Goal: Information Seeking & Learning: Check status

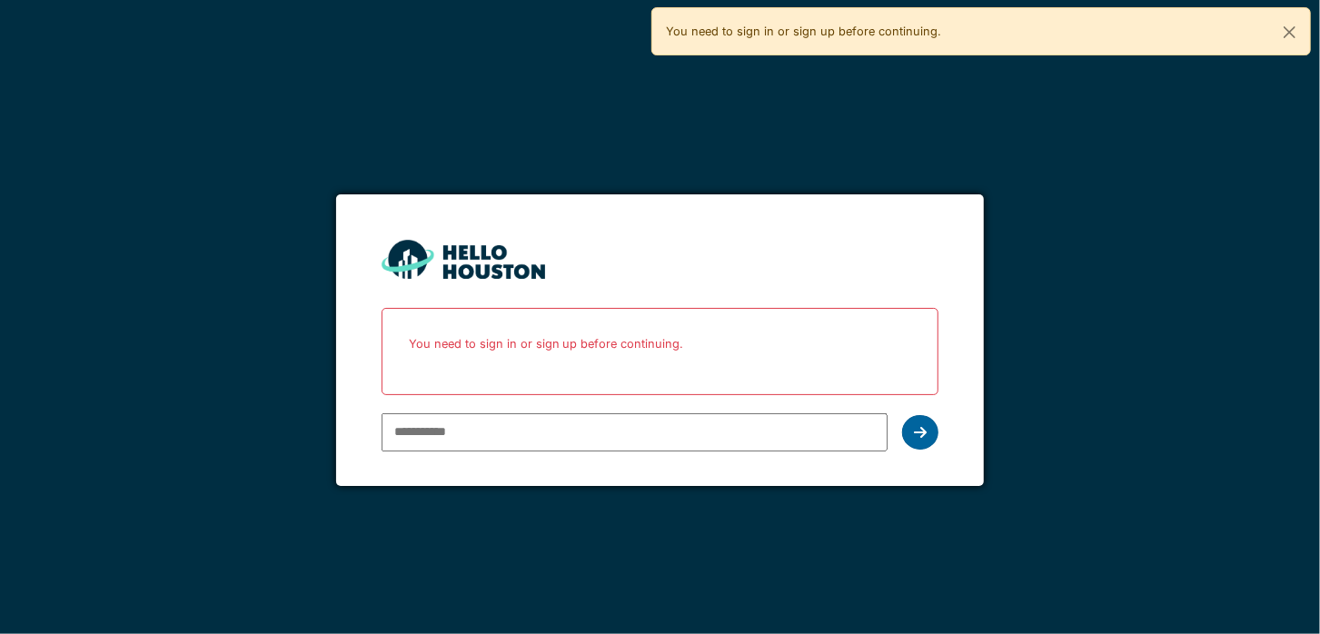
type input "**********"
click at [921, 425] on icon at bounding box center [920, 432] width 13 height 15
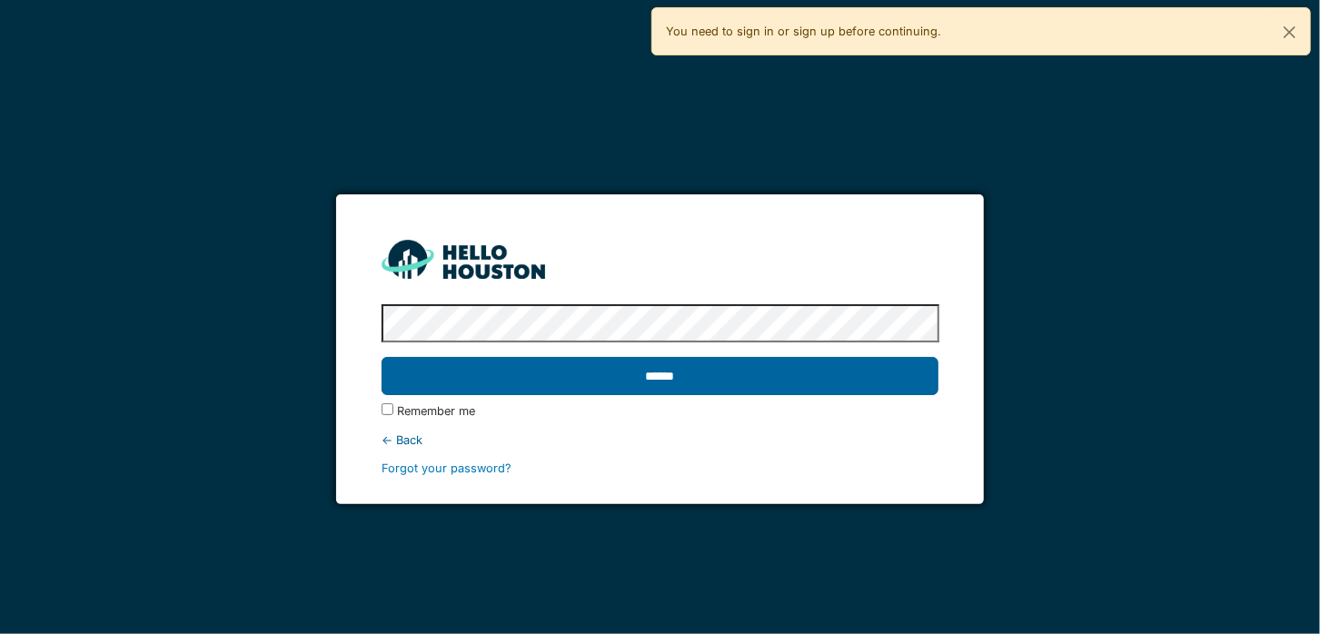
click at [605, 366] on input "******" at bounding box center [660, 376] width 558 height 38
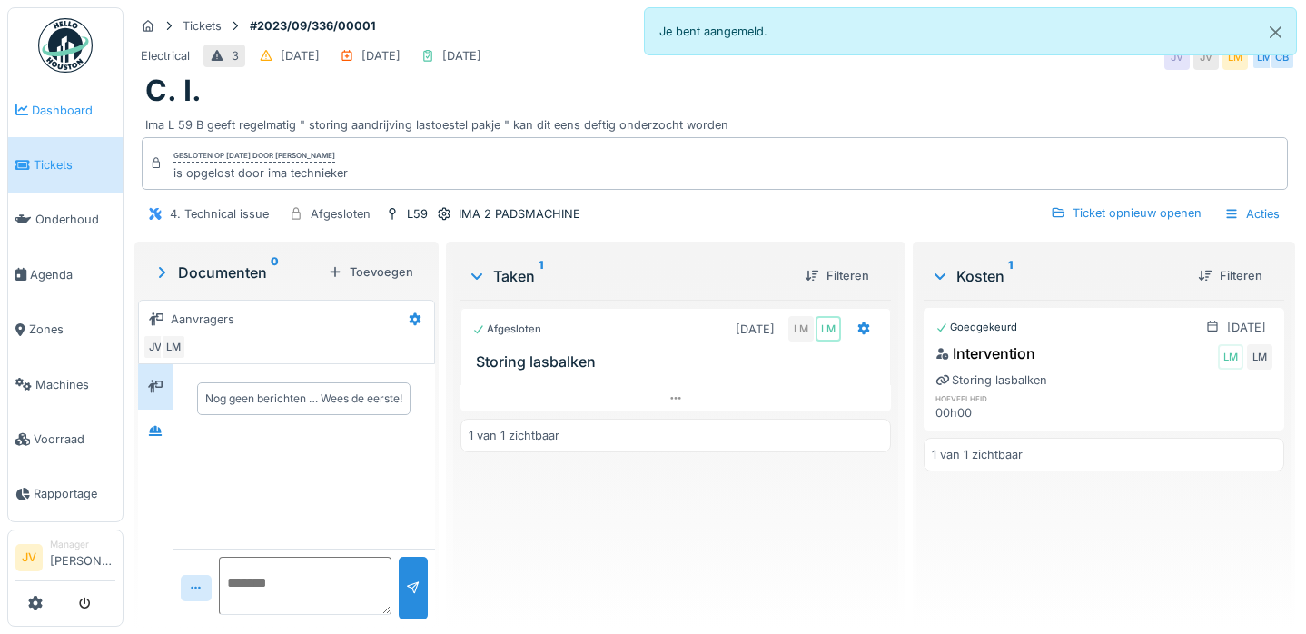
click at [61, 119] on link "Dashboard" at bounding box center [65, 110] width 114 height 54
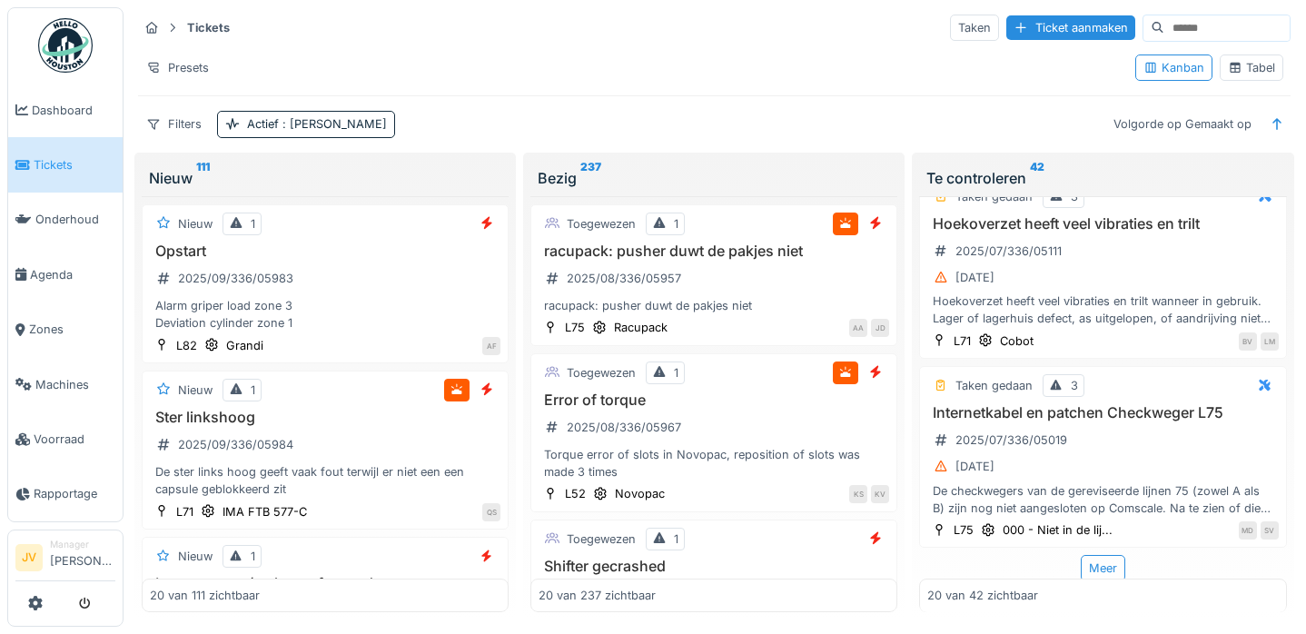
scroll to position [15, 0]
click at [1081, 555] on div "Meer" at bounding box center [1103, 568] width 45 height 26
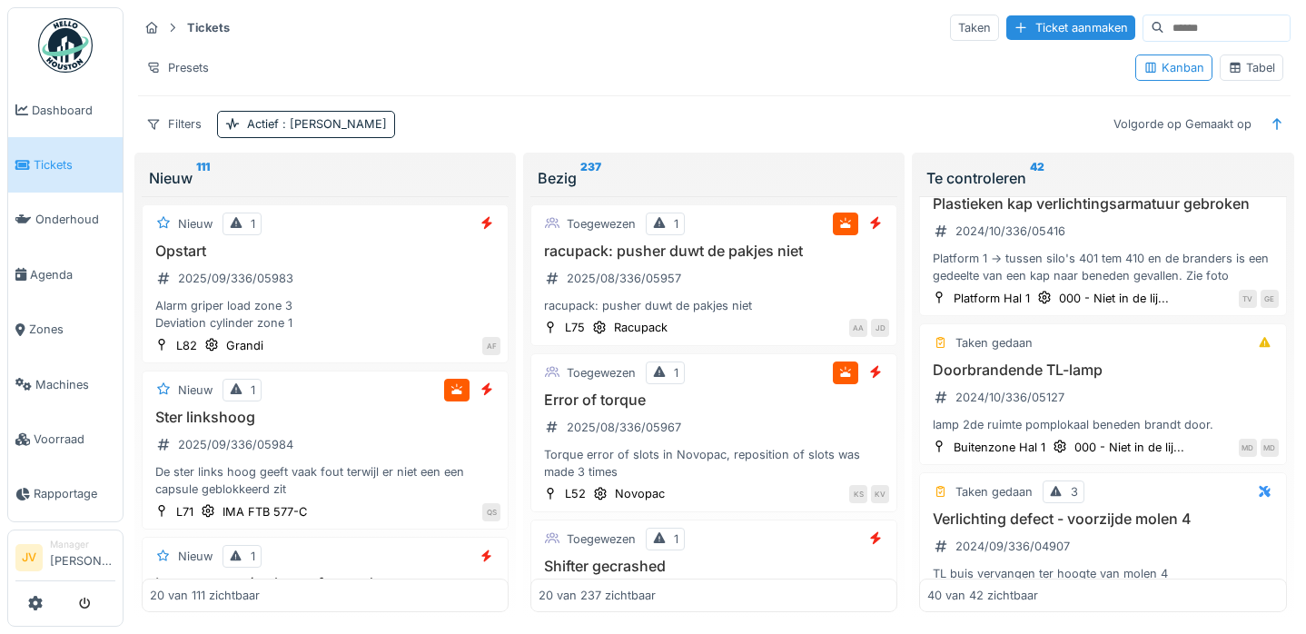
scroll to position [6145, 0]
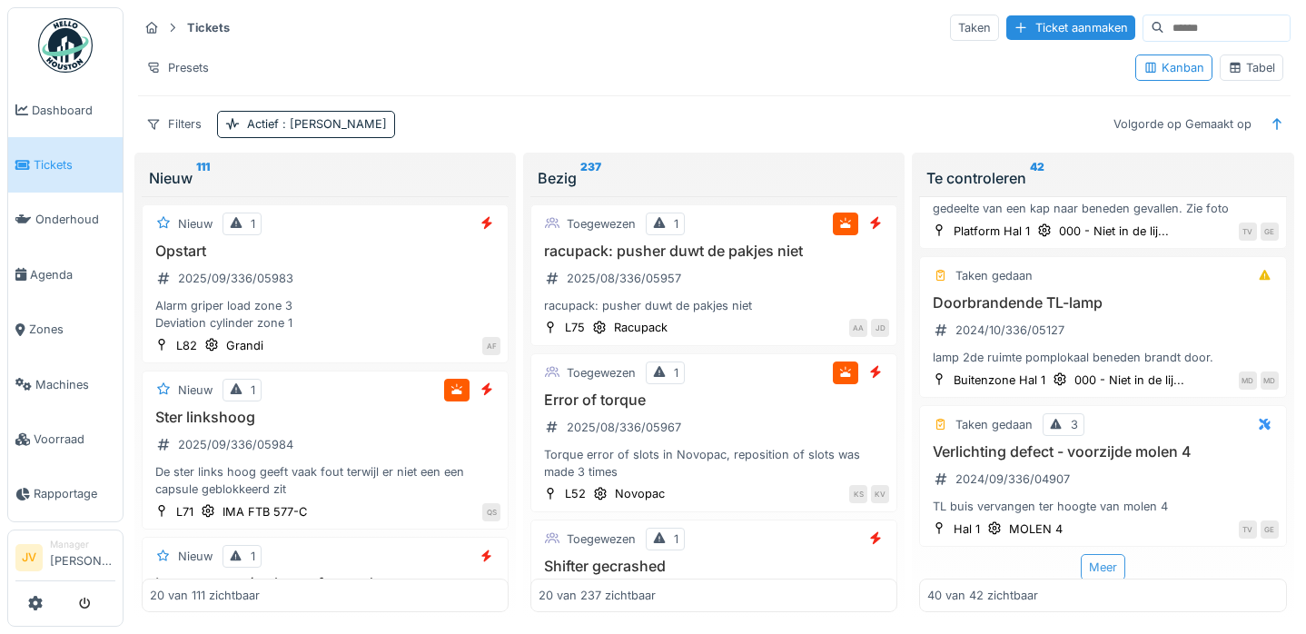
click at [1084, 555] on div "Meer" at bounding box center [1103, 567] width 45 height 26
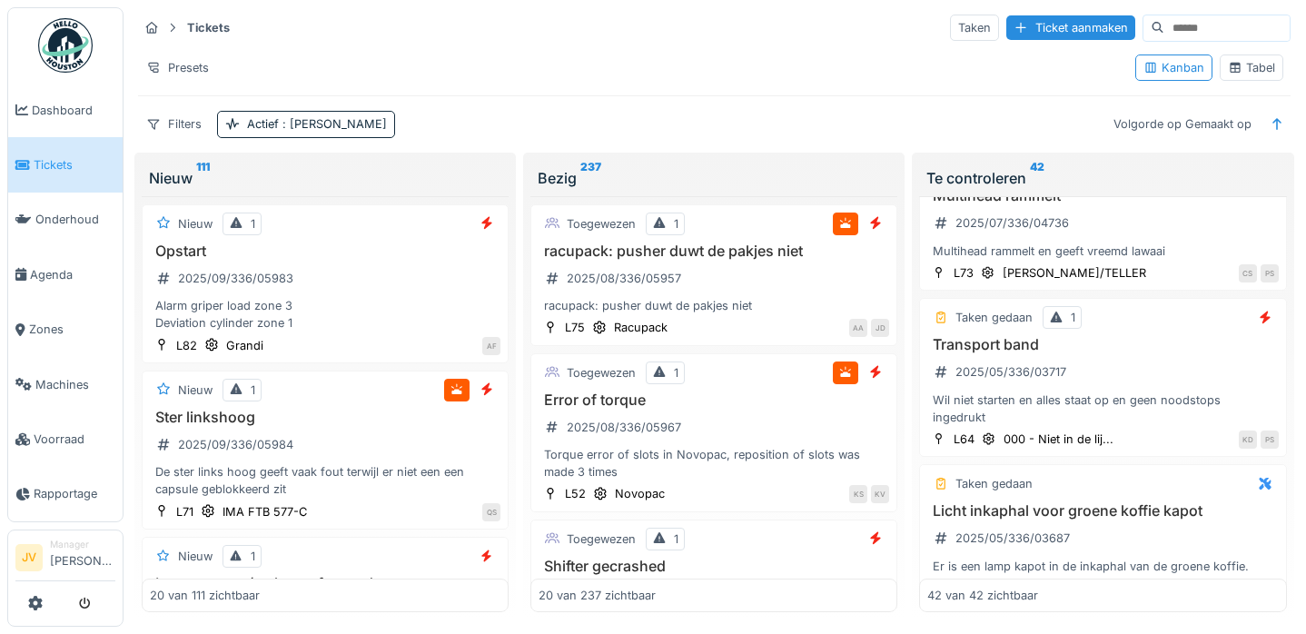
scroll to position [3565, 0]
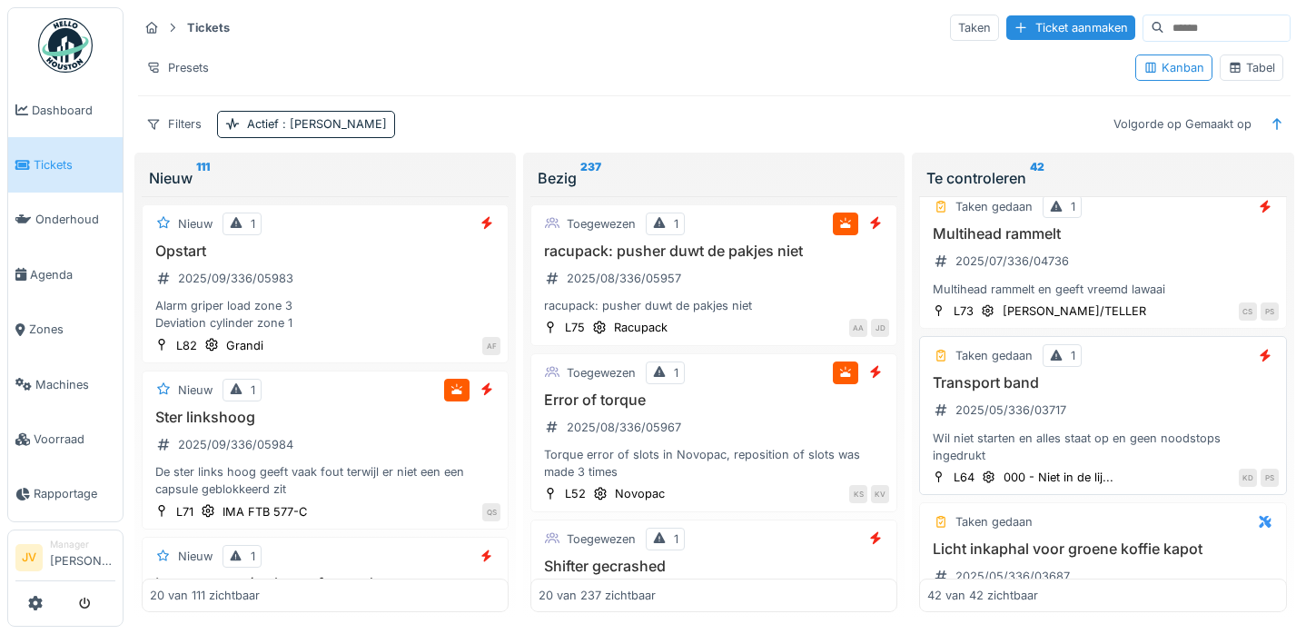
click at [965, 430] on div "Wil niet starten en alles staat op en geen noodstops ingedrukt" at bounding box center [1102, 447] width 351 height 35
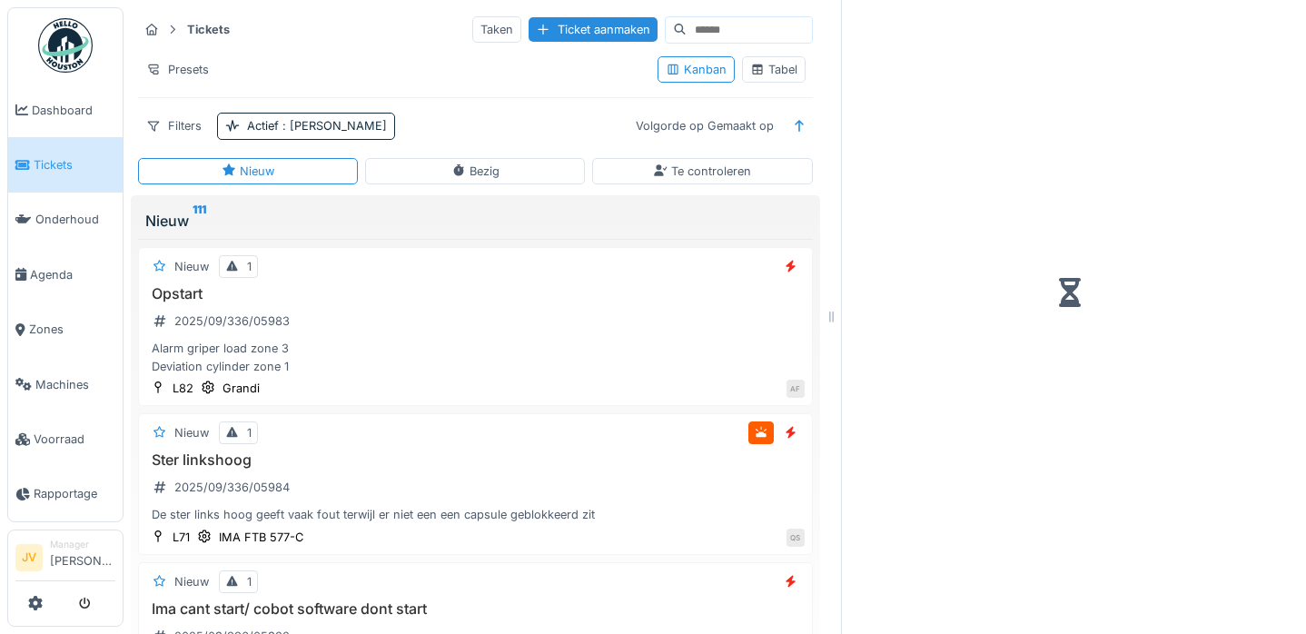
scroll to position [14, 0]
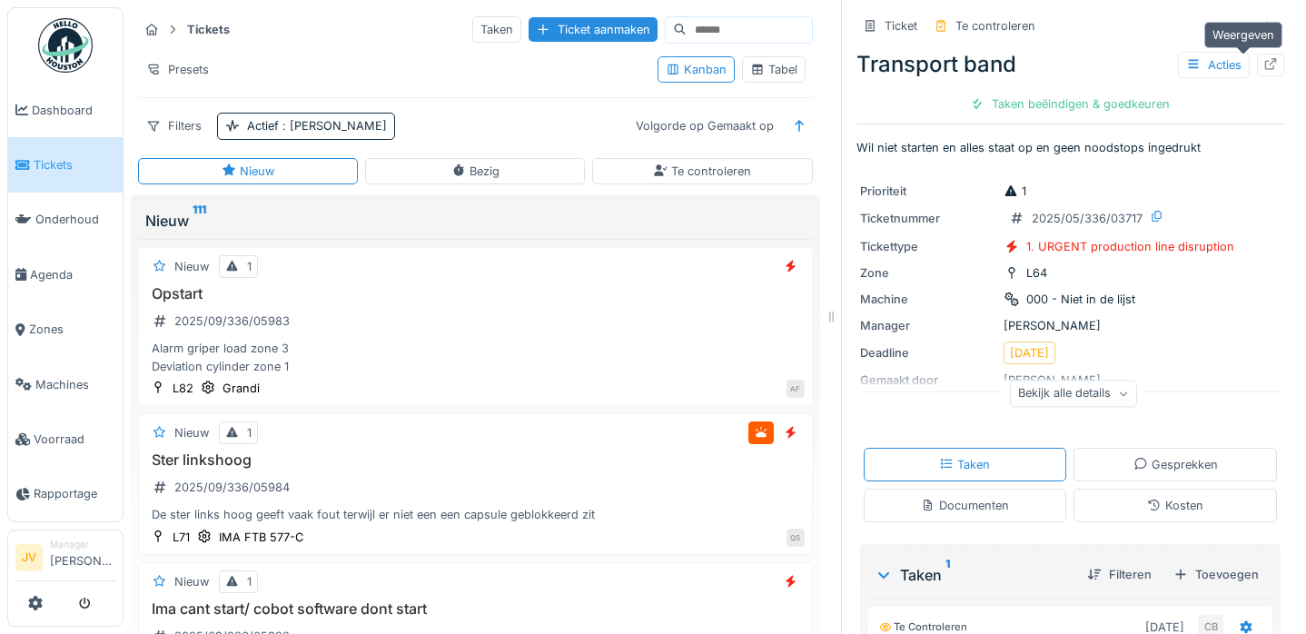
click at [1257, 54] on div at bounding box center [1270, 65] width 27 height 23
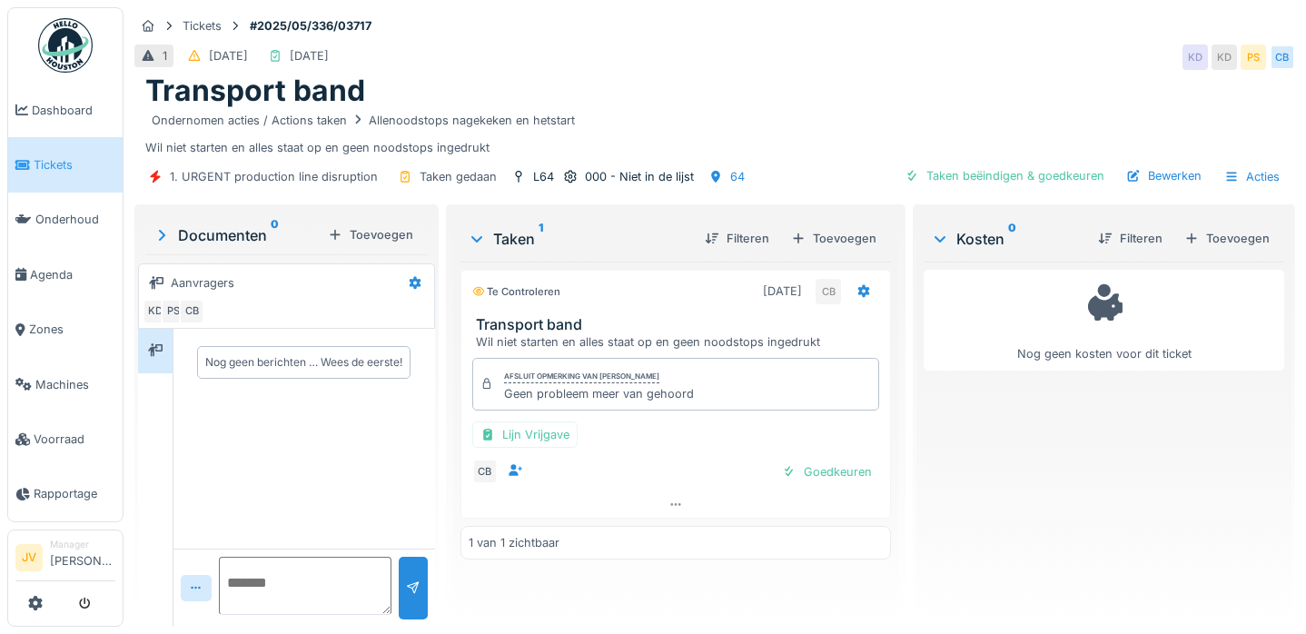
click at [47, 164] on span "Tickets" at bounding box center [75, 164] width 82 height 17
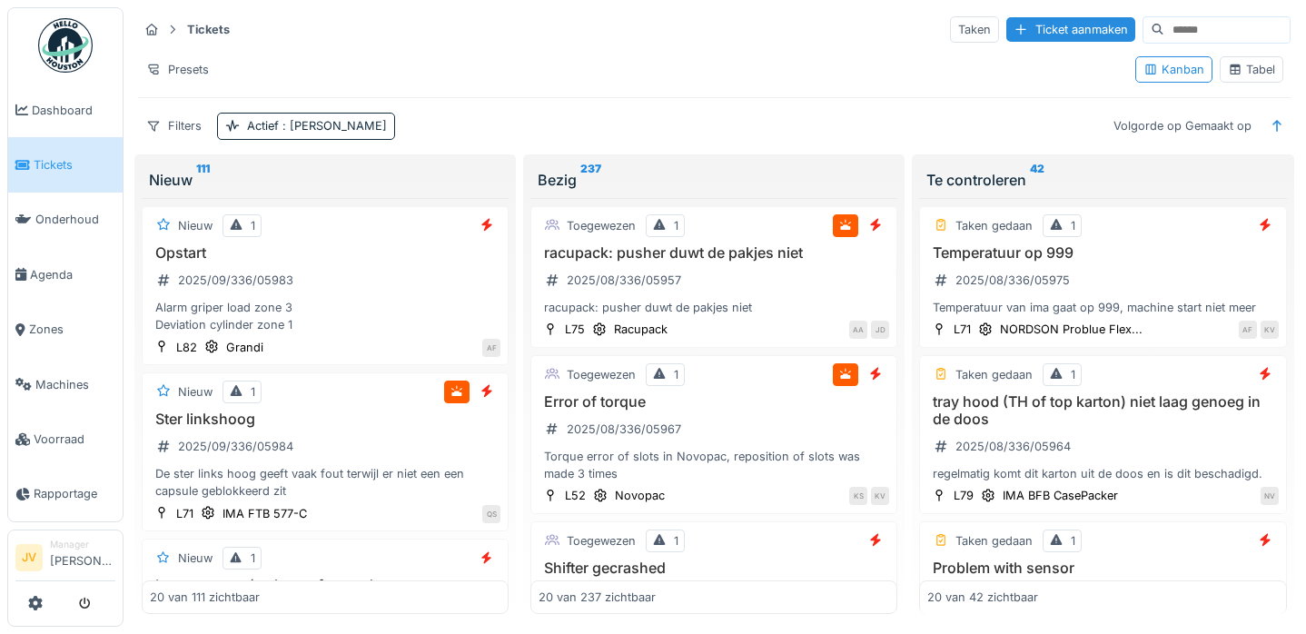
click at [1230, 61] on div "Tabel" at bounding box center [1251, 69] width 47 height 17
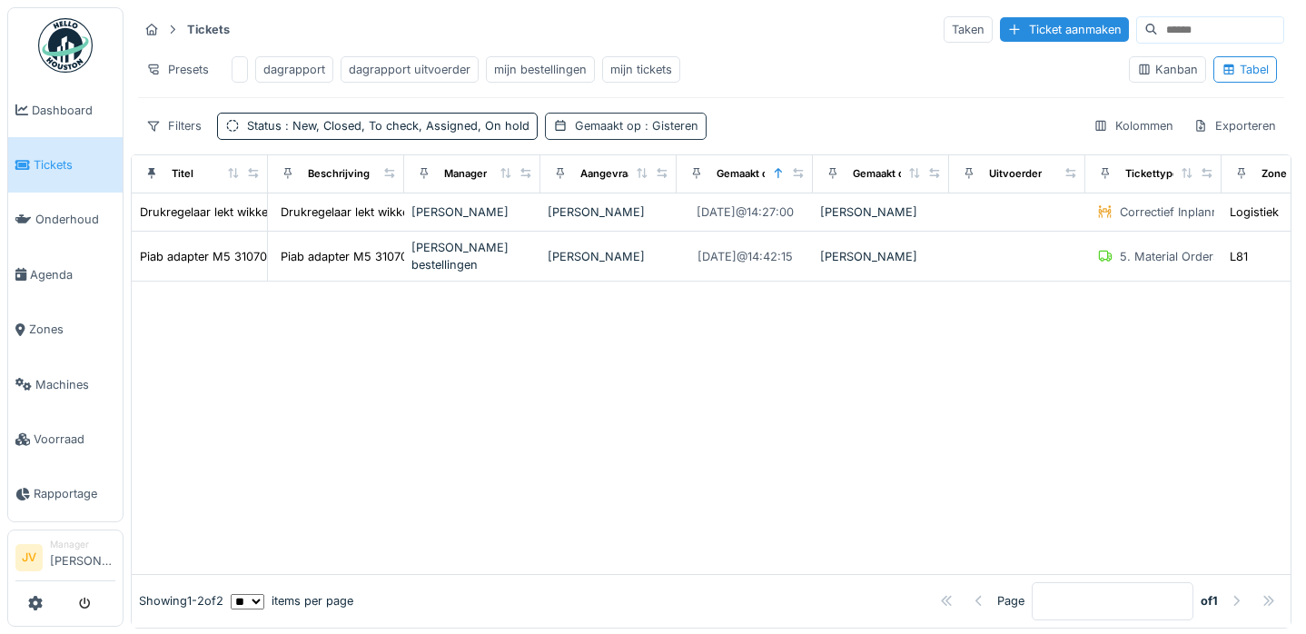
click at [619, 134] on div "Gemaakt op : Gisteren" at bounding box center [637, 125] width 124 height 17
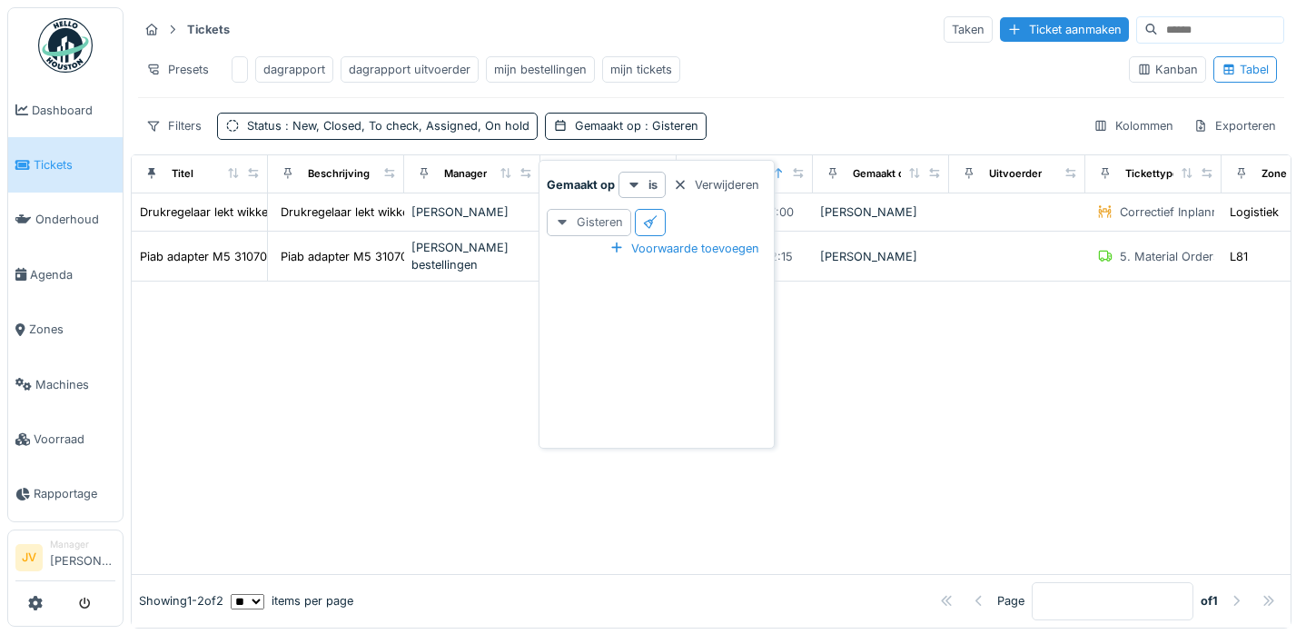
click at [594, 221] on div "Gisteren" at bounding box center [589, 222] width 84 height 26
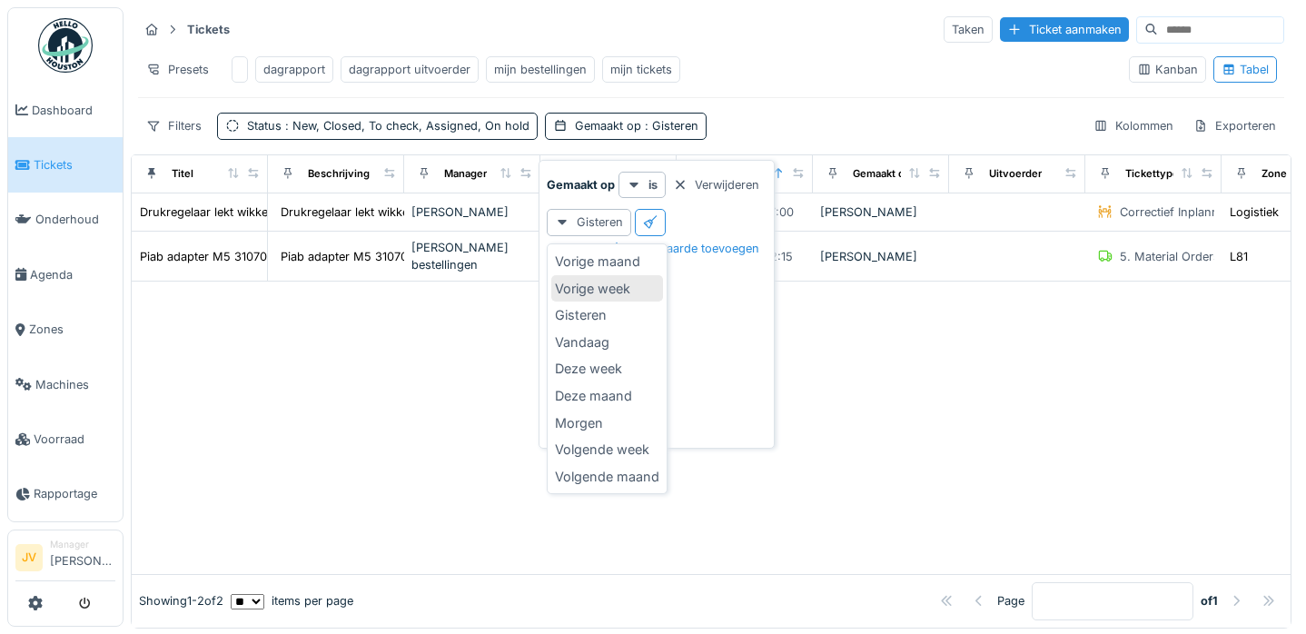
click at [576, 296] on div "Vorige week" at bounding box center [607, 288] width 112 height 27
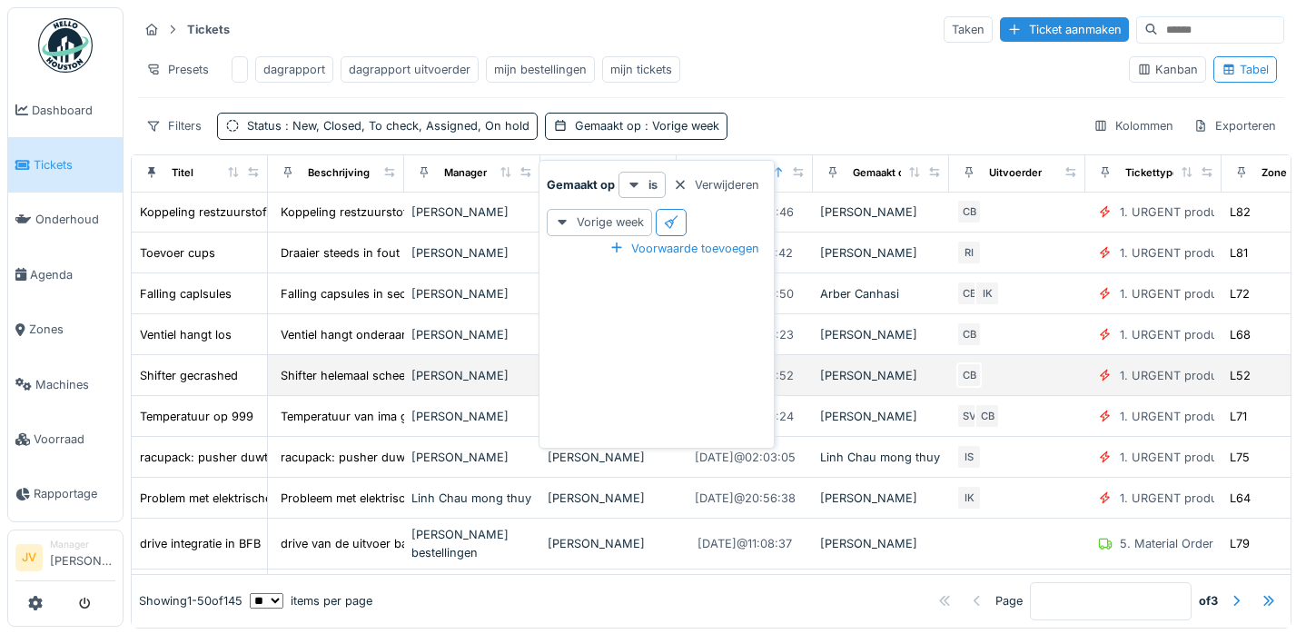
scroll to position [363, 0]
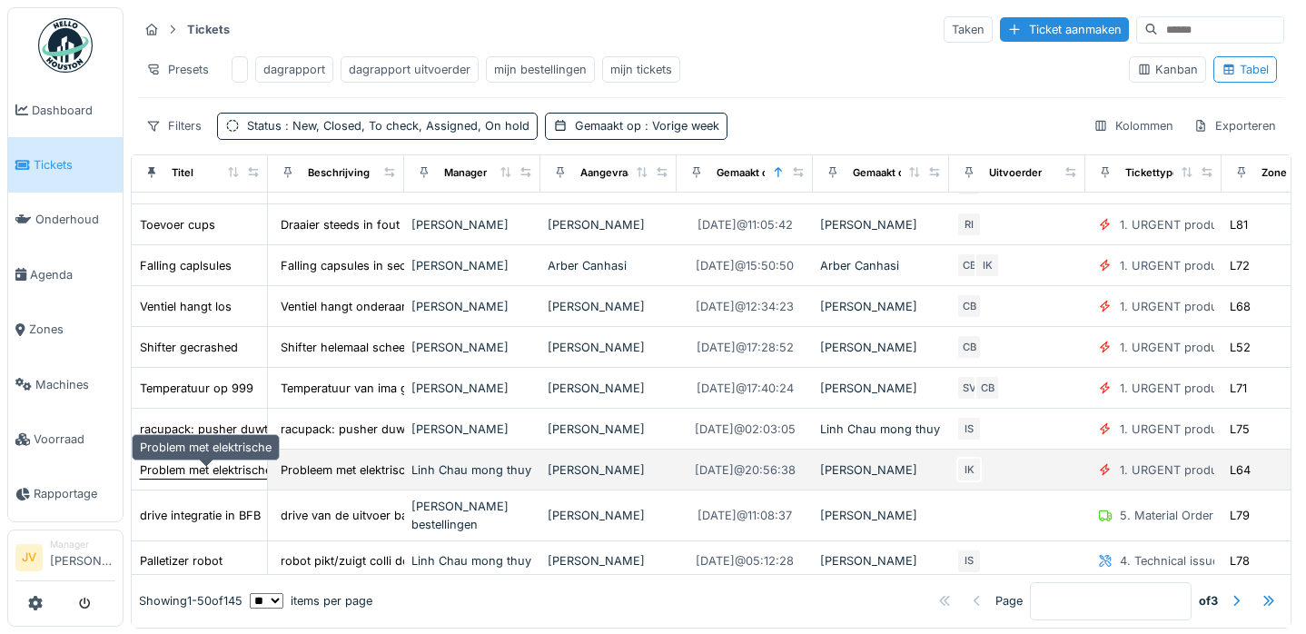
click at [200, 466] on div "Problem met elektrische" at bounding box center [206, 469] width 132 height 17
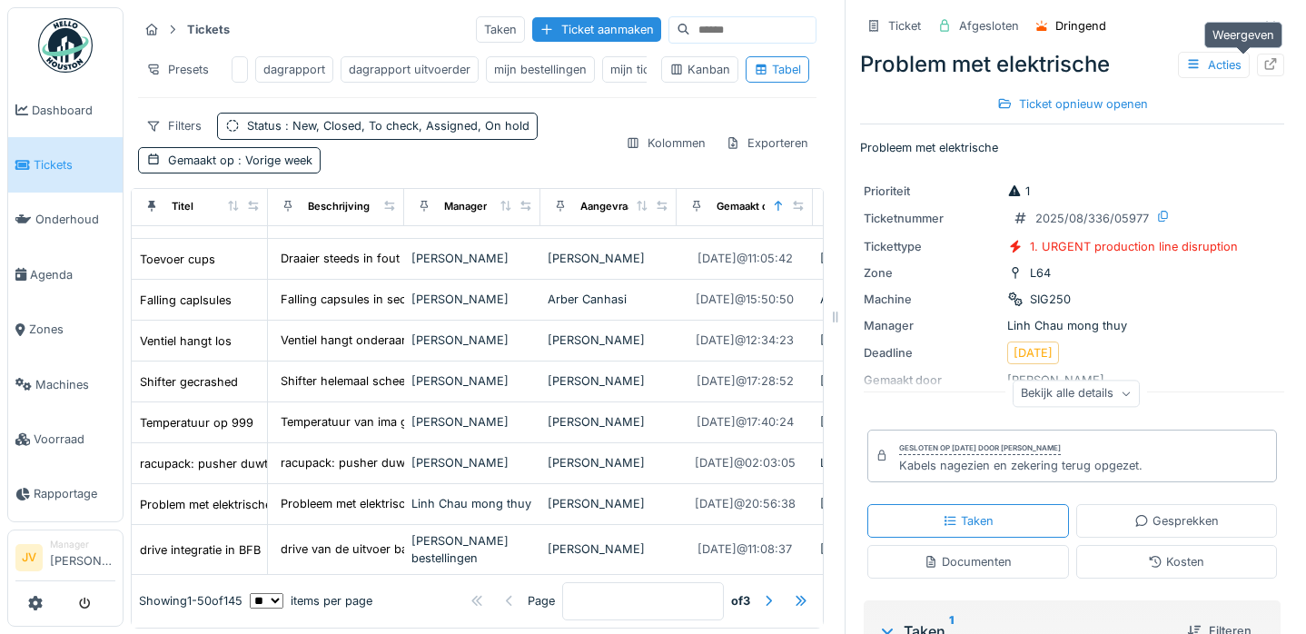
click at [1257, 61] on div at bounding box center [1270, 65] width 27 height 23
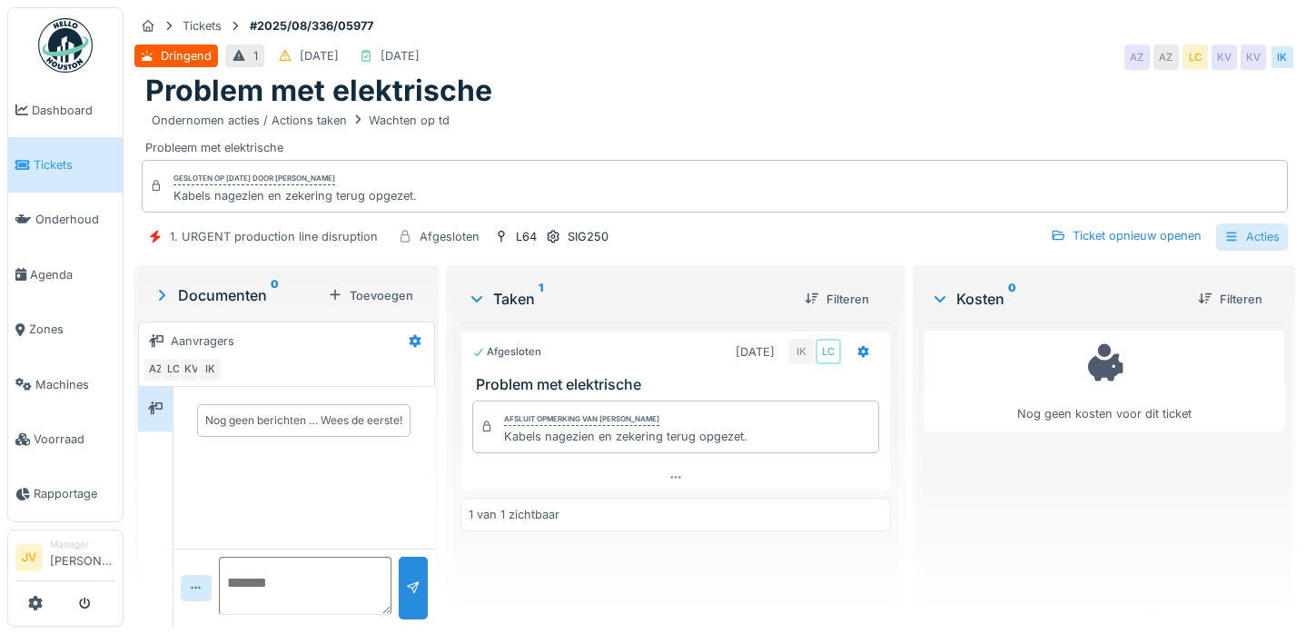
click at [1224, 235] on icon at bounding box center [1231, 237] width 15 height 12
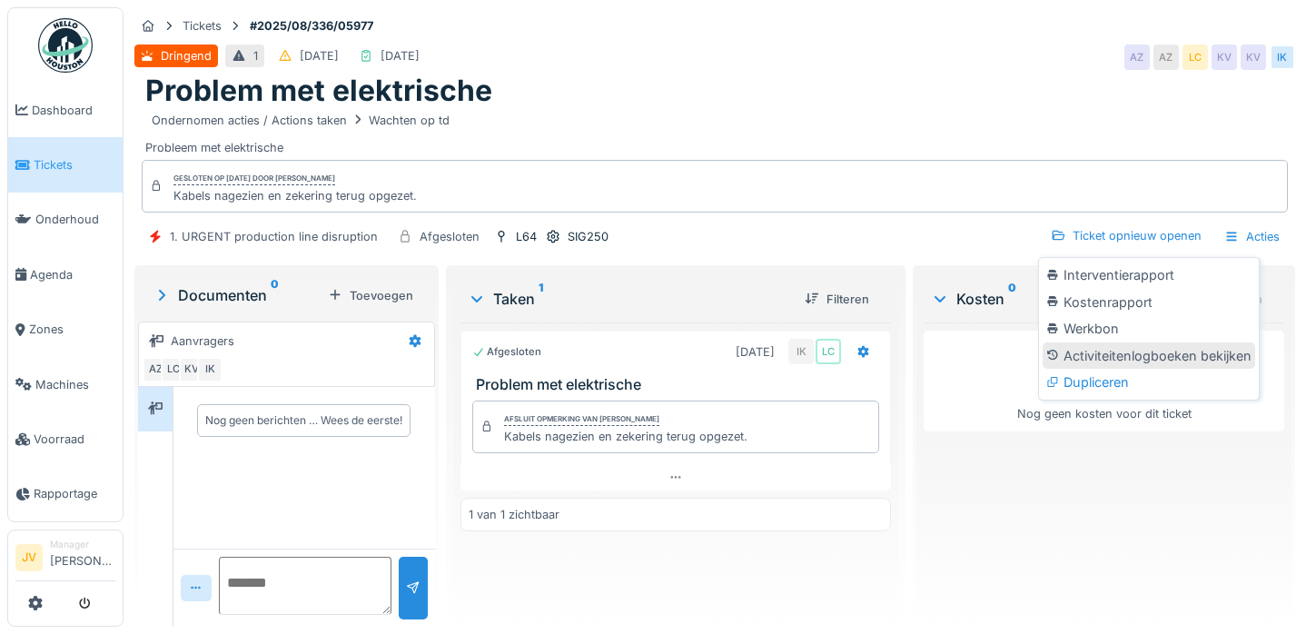
click at [1145, 359] on div "Activiteitenlogboeken bekijken" at bounding box center [1149, 355] width 213 height 27
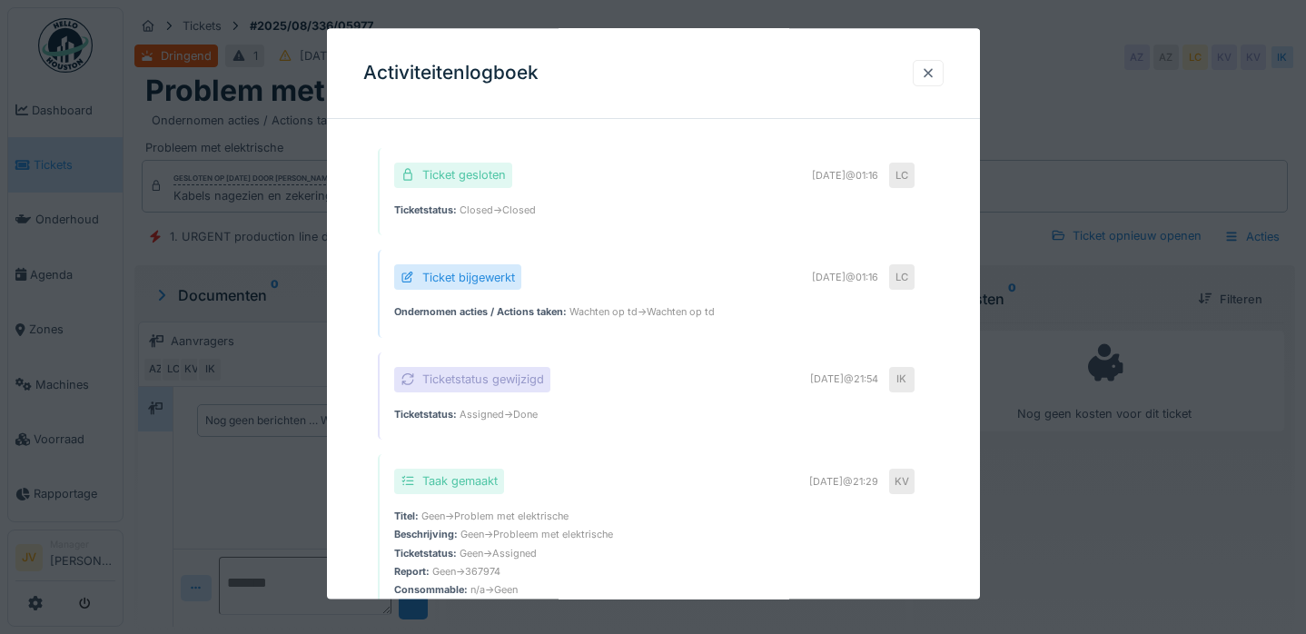
click at [935, 75] on div at bounding box center [928, 72] width 15 height 17
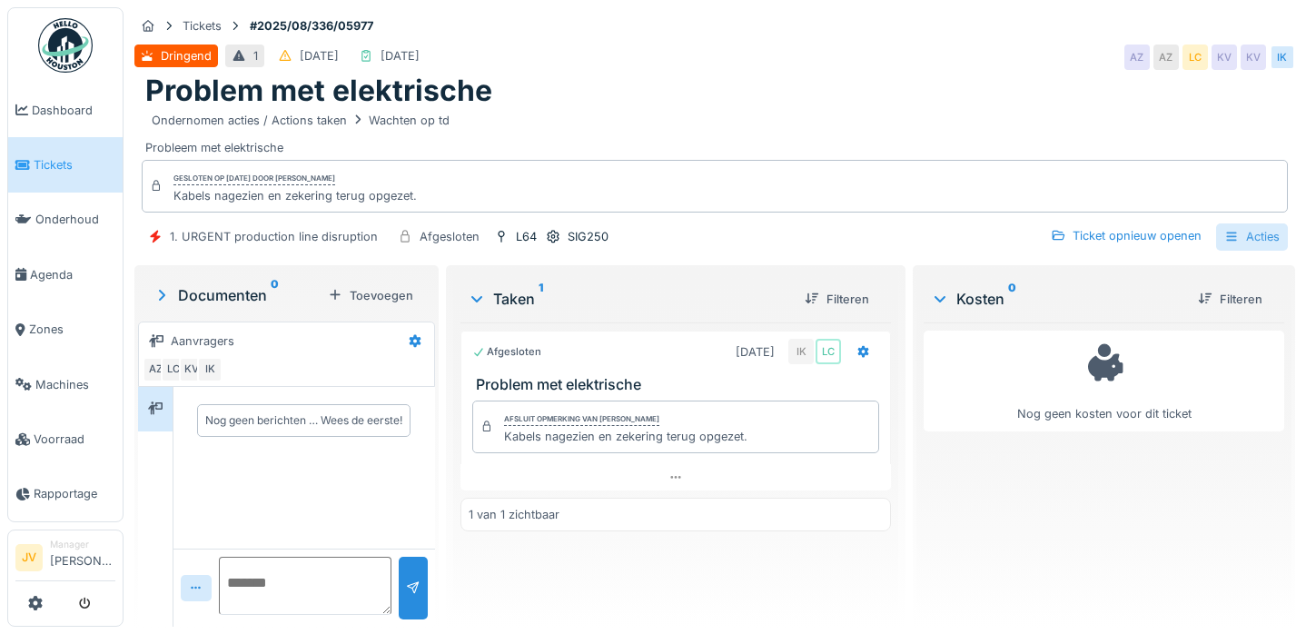
click at [1228, 235] on div "Acties" at bounding box center [1252, 236] width 72 height 26
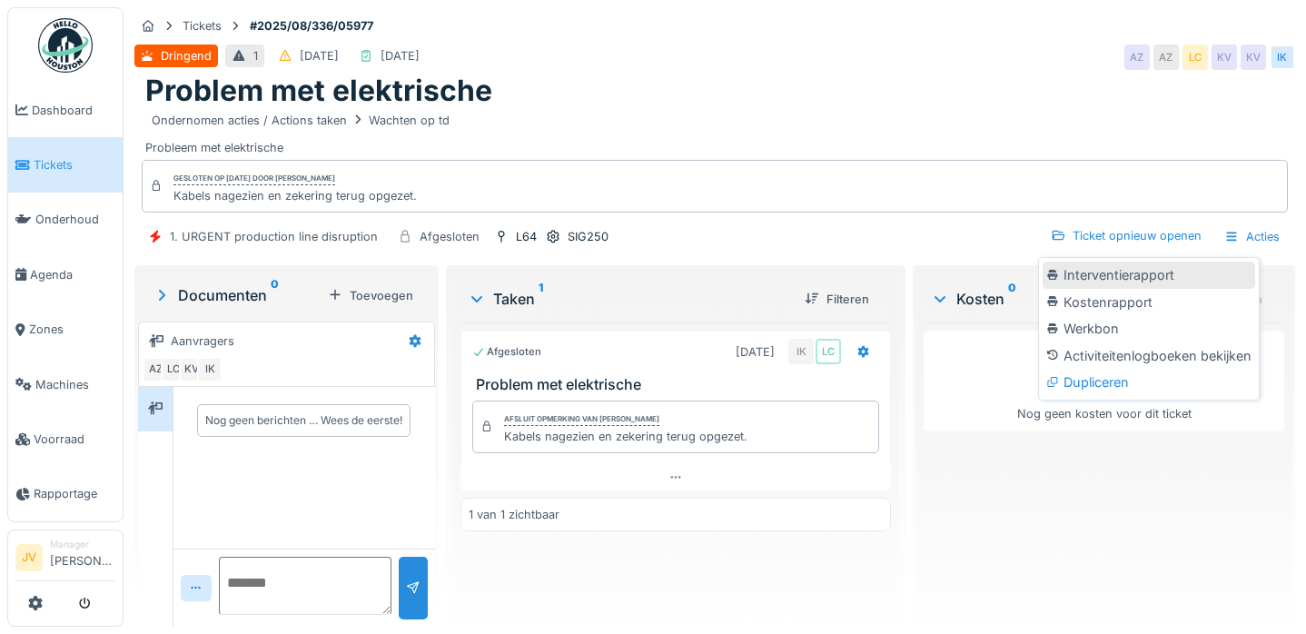
click at [1172, 275] on div "Interventierapport" at bounding box center [1149, 275] width 213 height 27
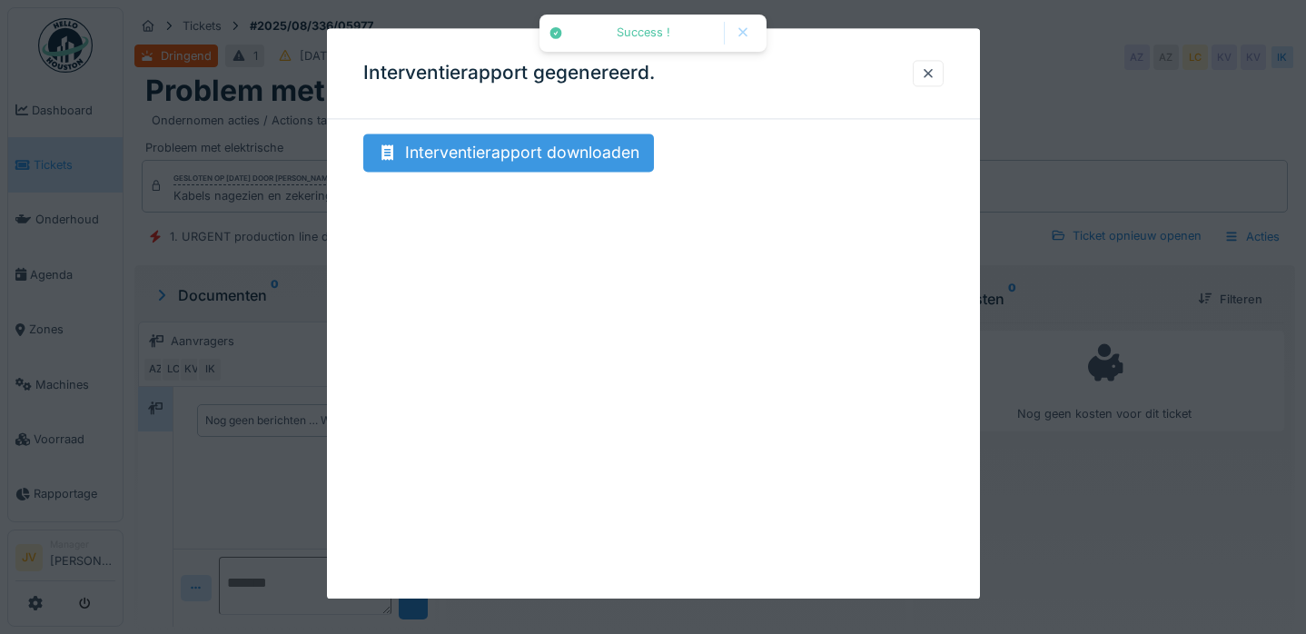
click at [489, 146] on div "Interventierapport downloaden" at bounding box center [508, 153] width 291 height 38
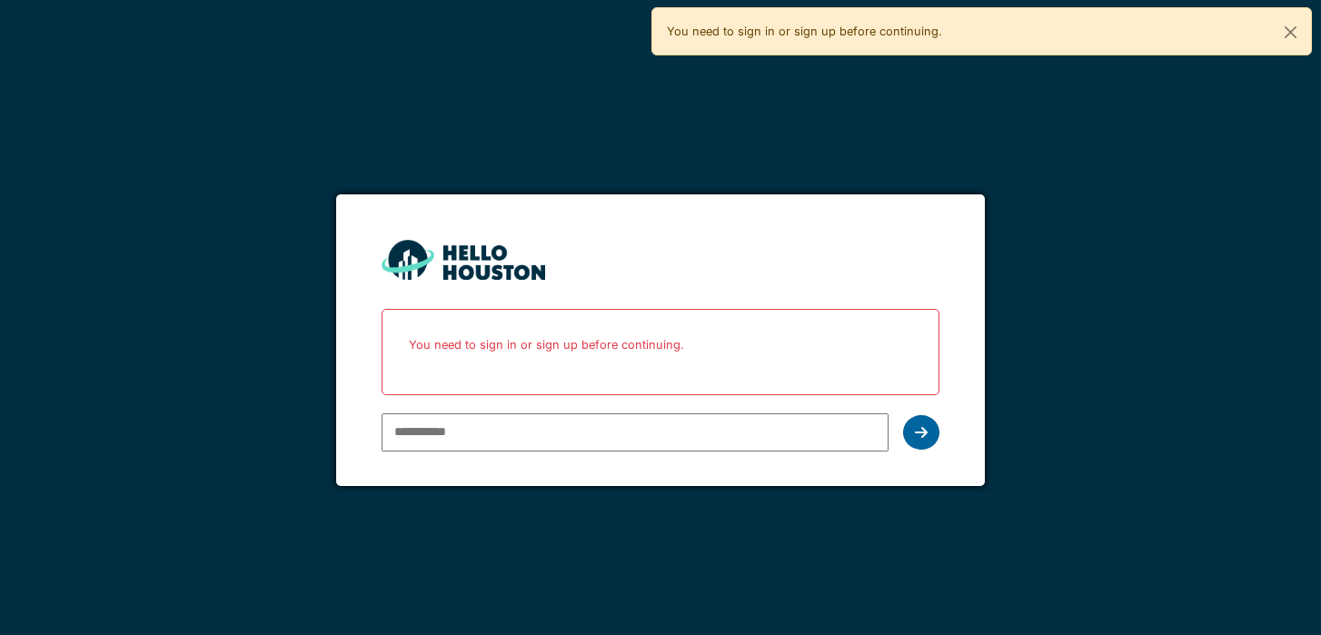
type input "**********"
click at [921, 431] on icon at bounding box center [921, 432] width 13 height 15
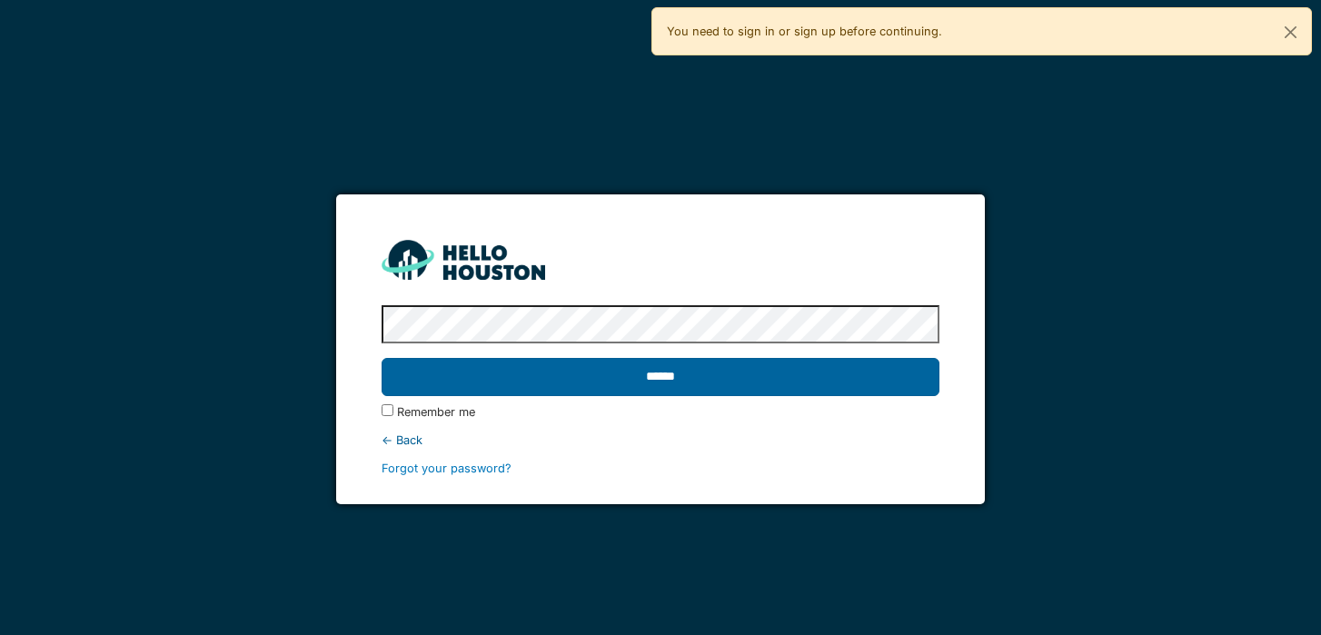
click at [641, 368] on input "******" at bounding box center [660, 377] width 558 height 38
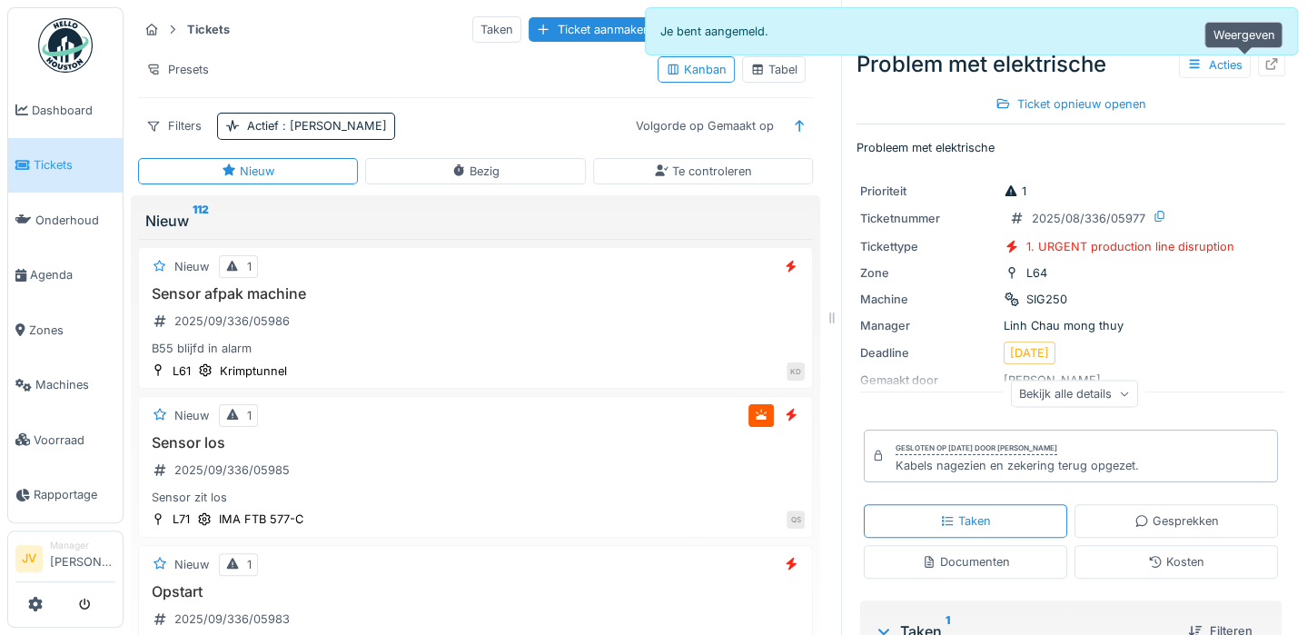
click at [1266, 61] on icon at bounding box center [1272, 64] width 12 height 12
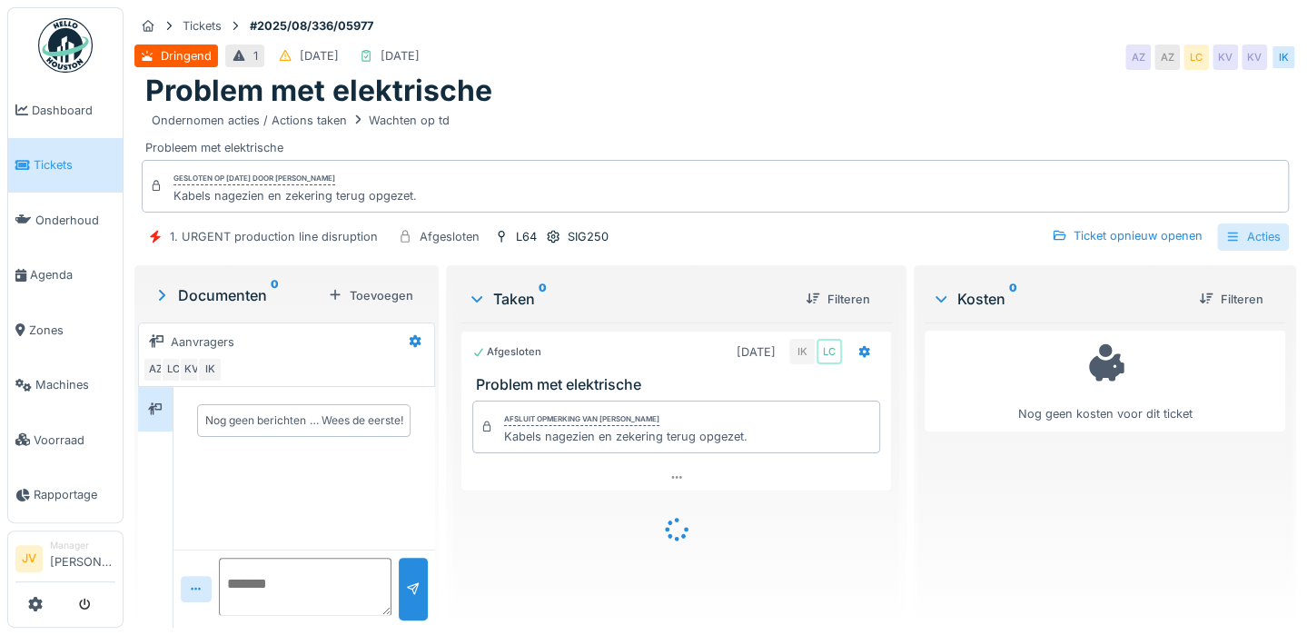
click at [1230, 233] on div "Acties" at bounding box center [1253, 236] width 72 height 26
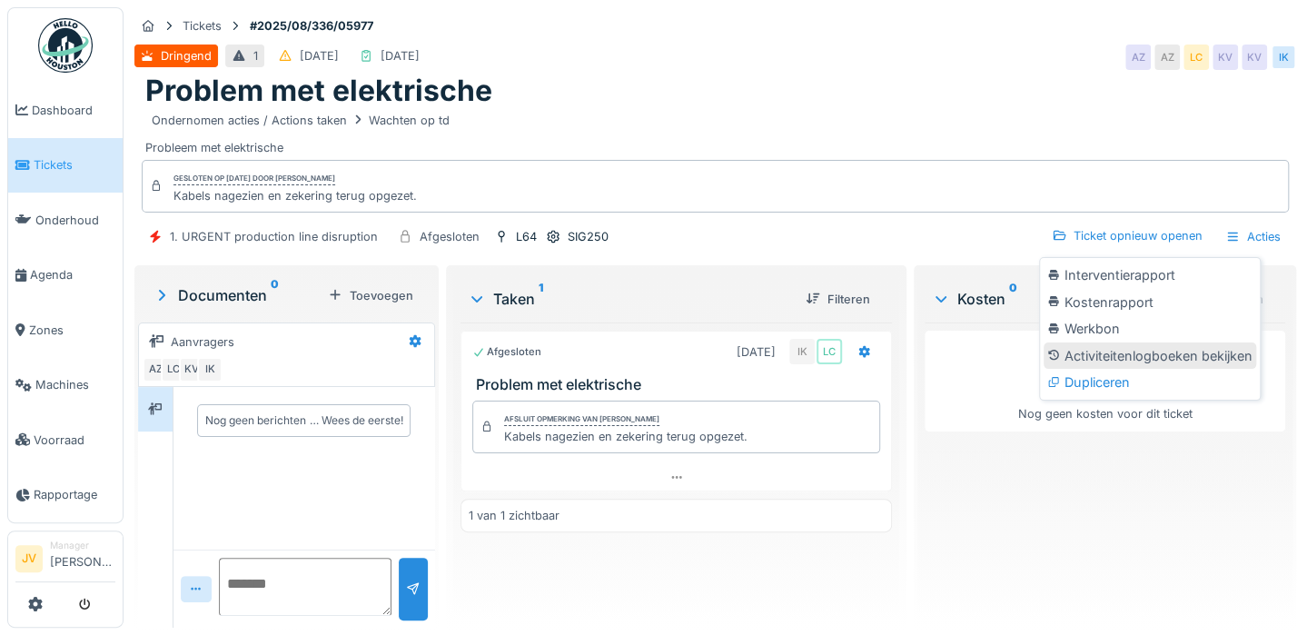
click at [1144, 351] on div "Activiteitenlogboeken bekijken" at bounding box center [1150, 355] width 213 height 27
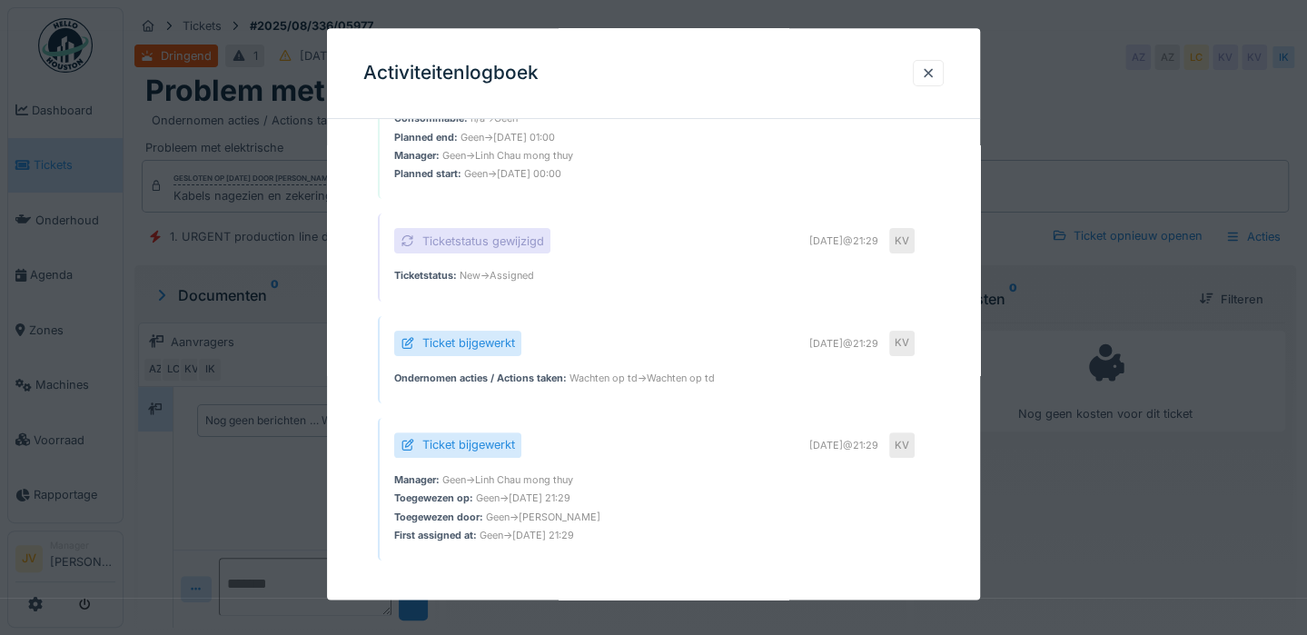
scroll to position [35, 0]
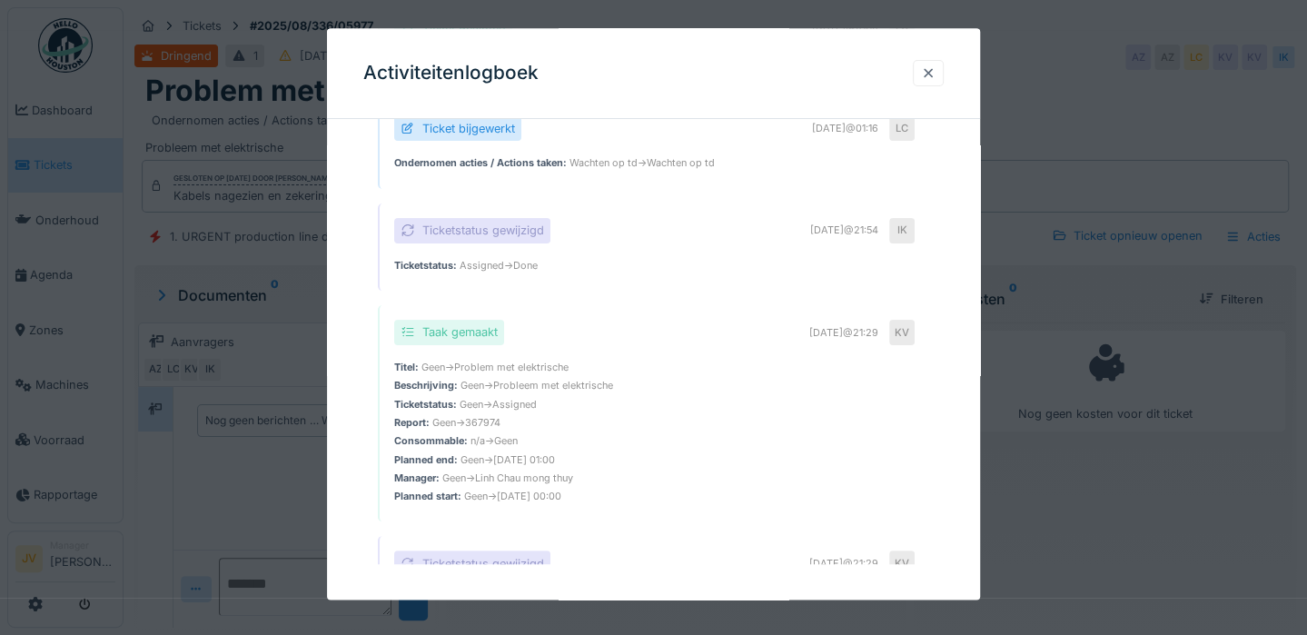
click at [936, 66] on div at bounding box center [928, 72] width 15 height 17
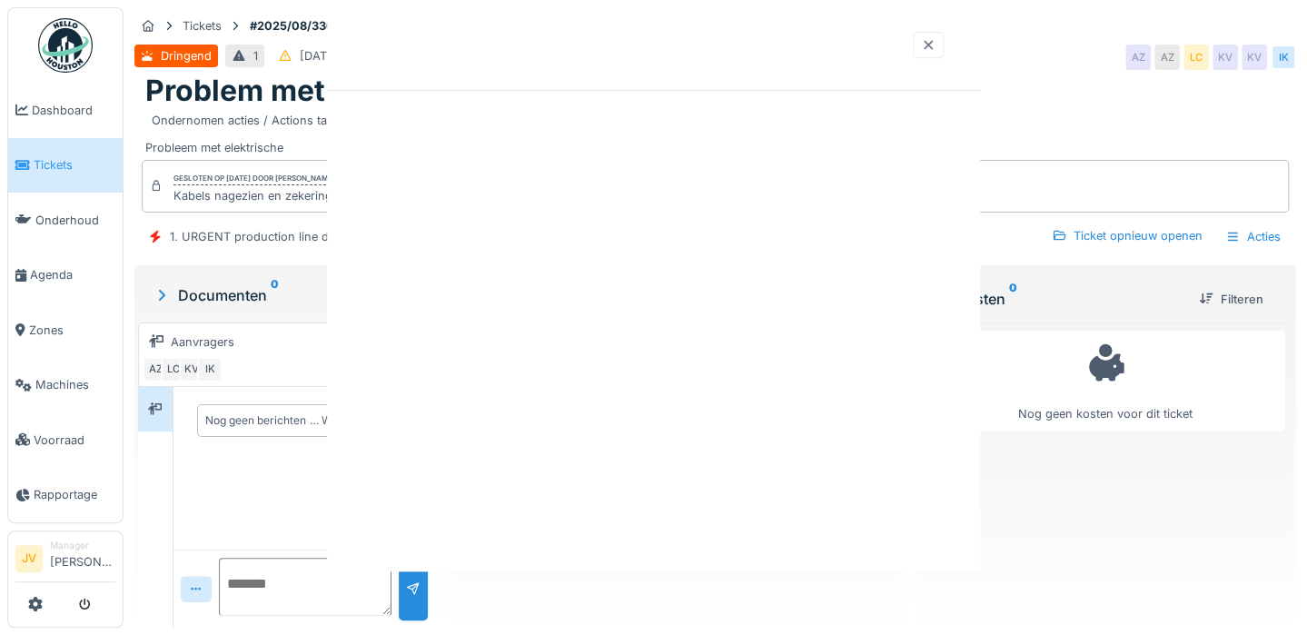
scroll to position [0, 0]
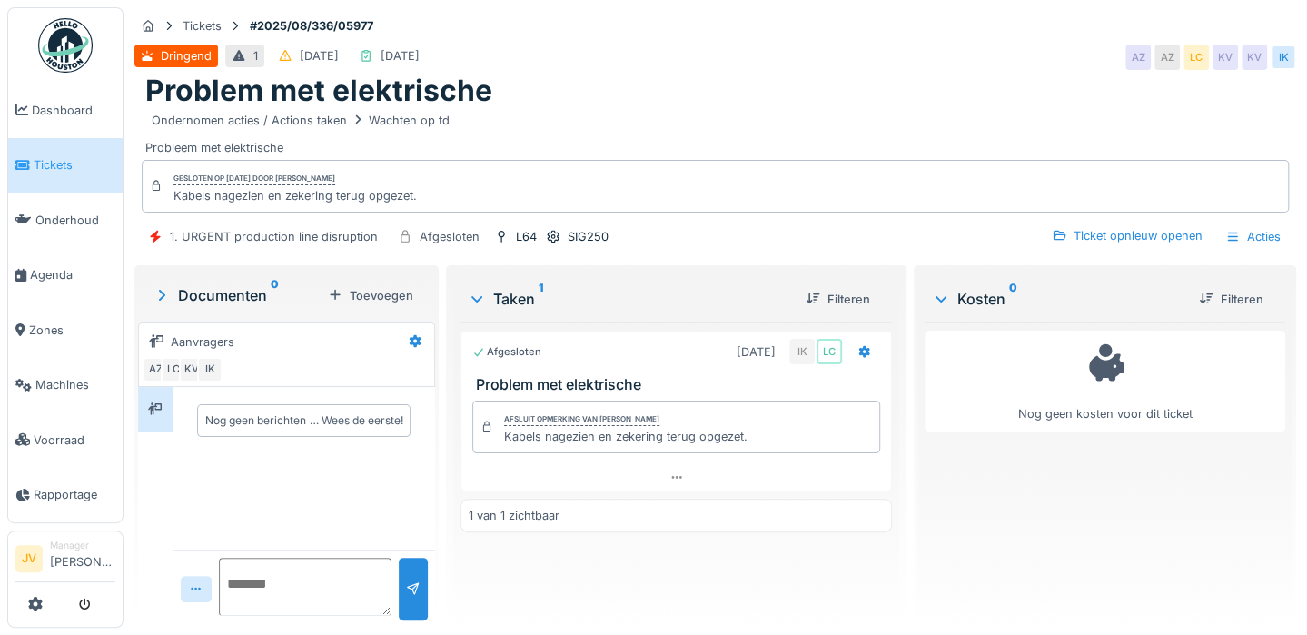
click at [58, 171] on link "Tickets" at bounding box center [65, 165] width 114 height 55
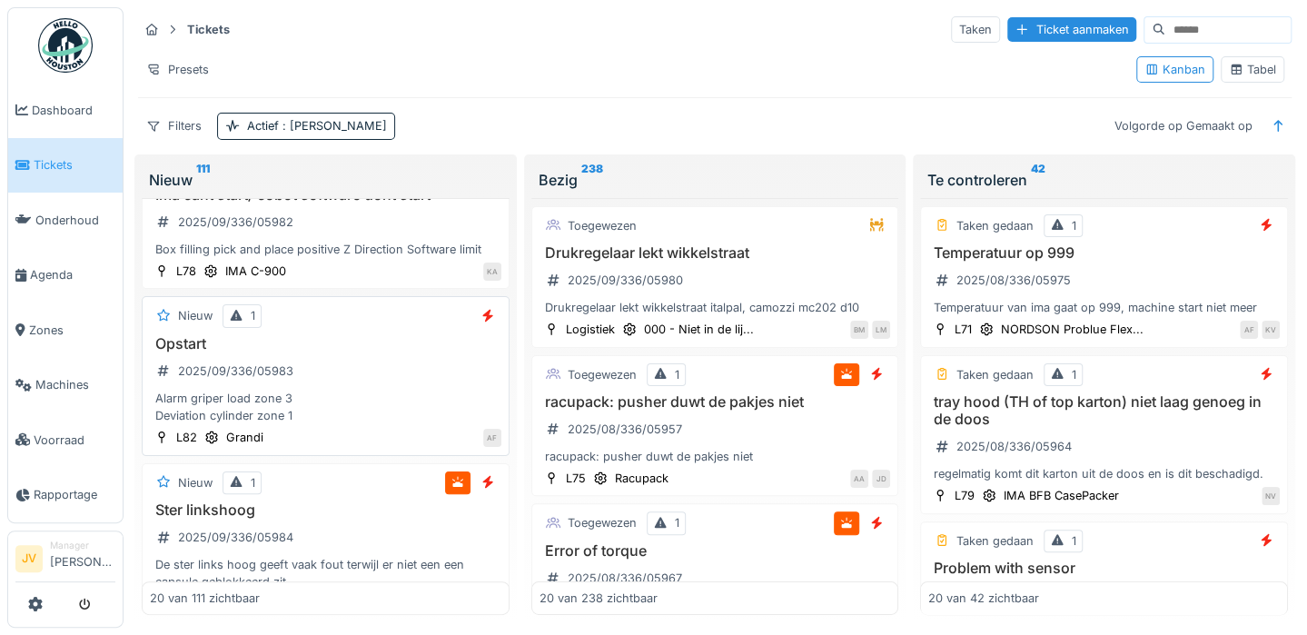
scroll to position [182, 0]
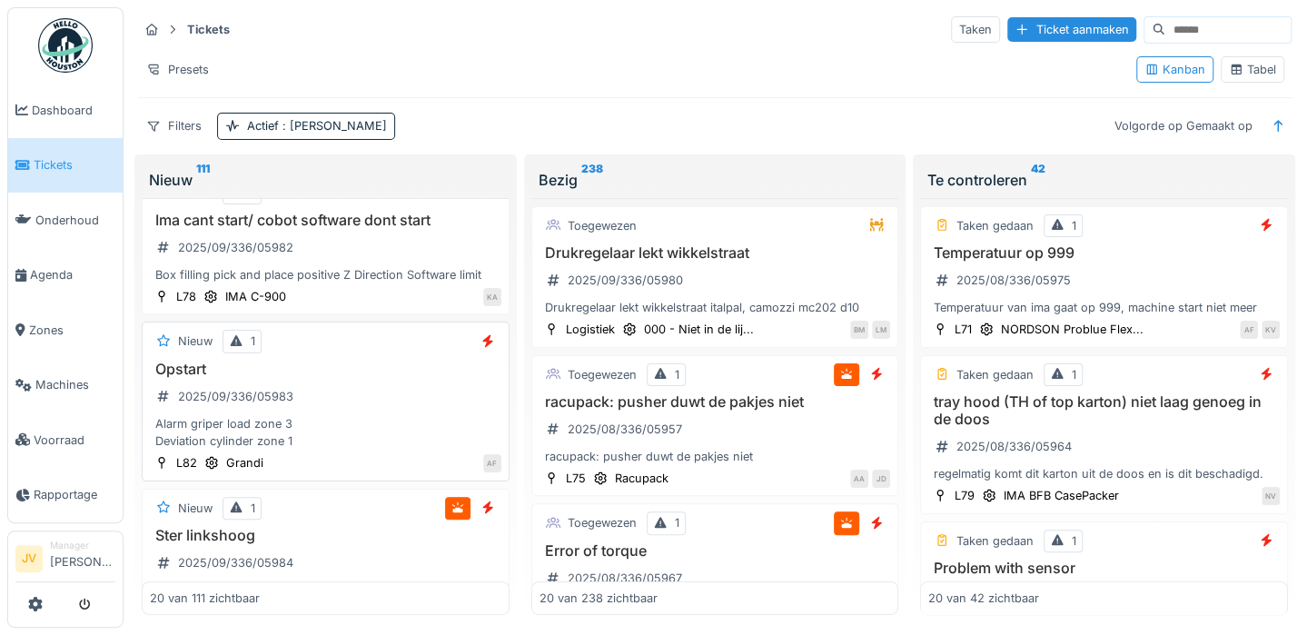
click at [209, 426] on div "Alarm griper load zone 3 Deviation cylinder zone 1" at bounding box center [325, 432] width 351 height 35
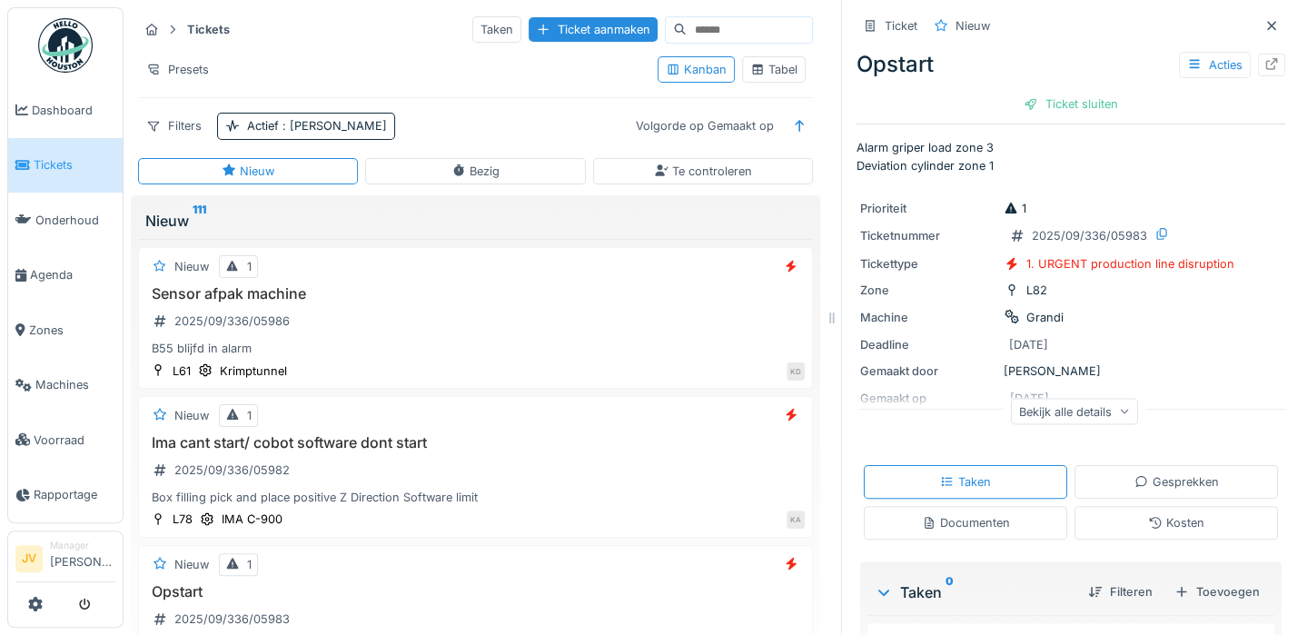
click at [50, 151] on link "Tickets" at bounding box center [65, 165] width 114 height 55
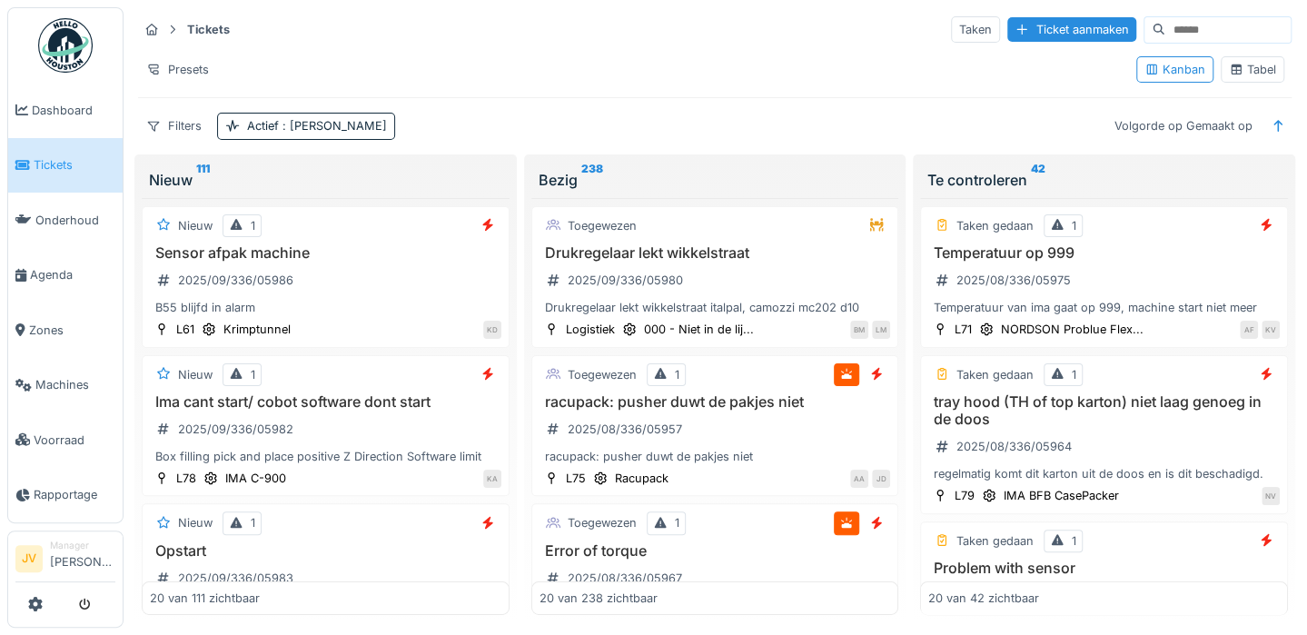
click at [1243, 74] on div "Tabel" at bounding box center [1252, 69] width 47 height 17
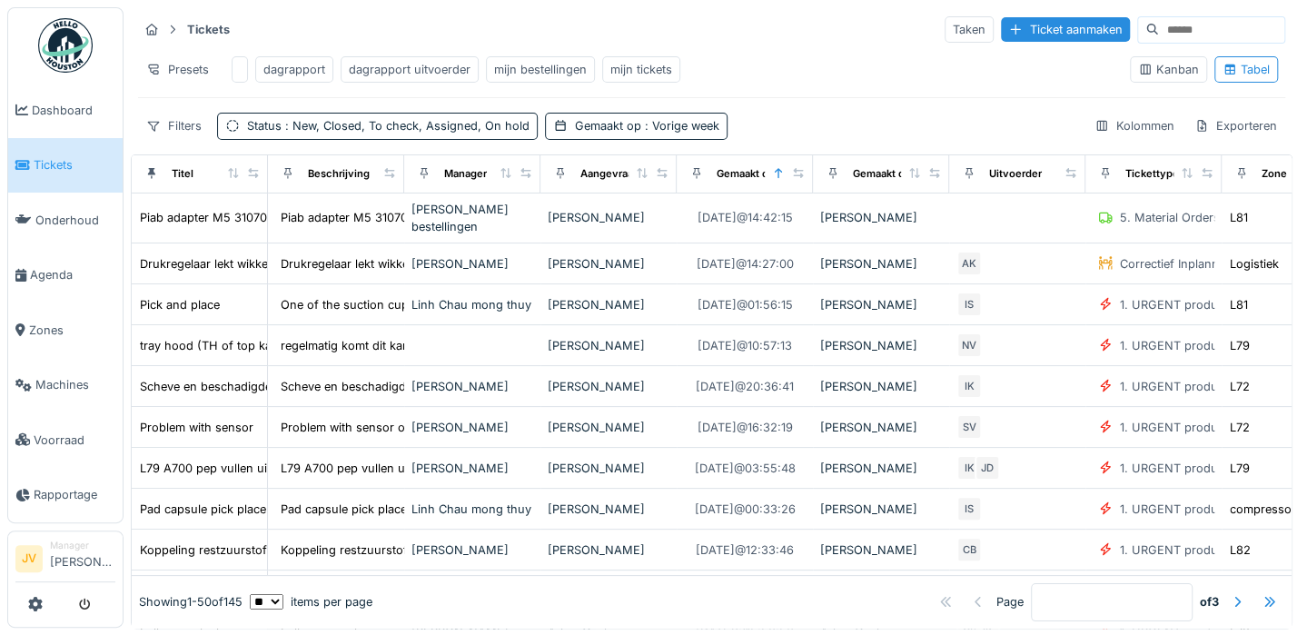
click at [400, 71] on div "dagrapport uitvoerder" at bounding box center [410, 69] width 122 height 17
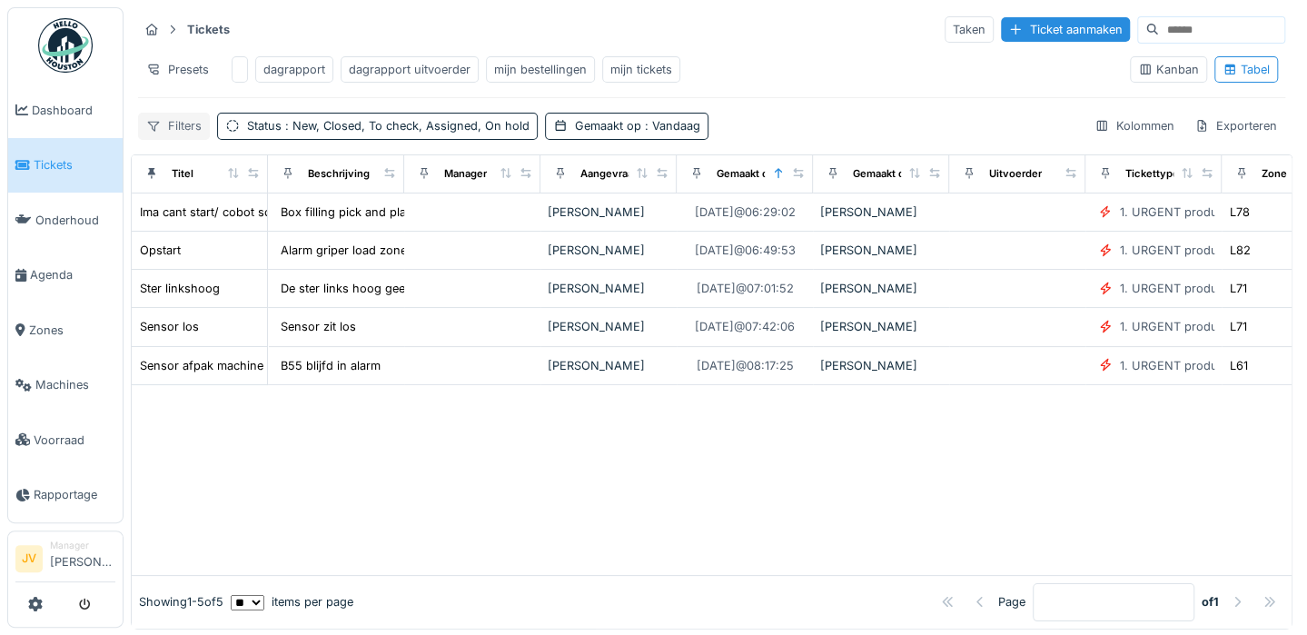
click at [178, 131] on div "Filters" at bounding box center [174, 126] width 72 height 26
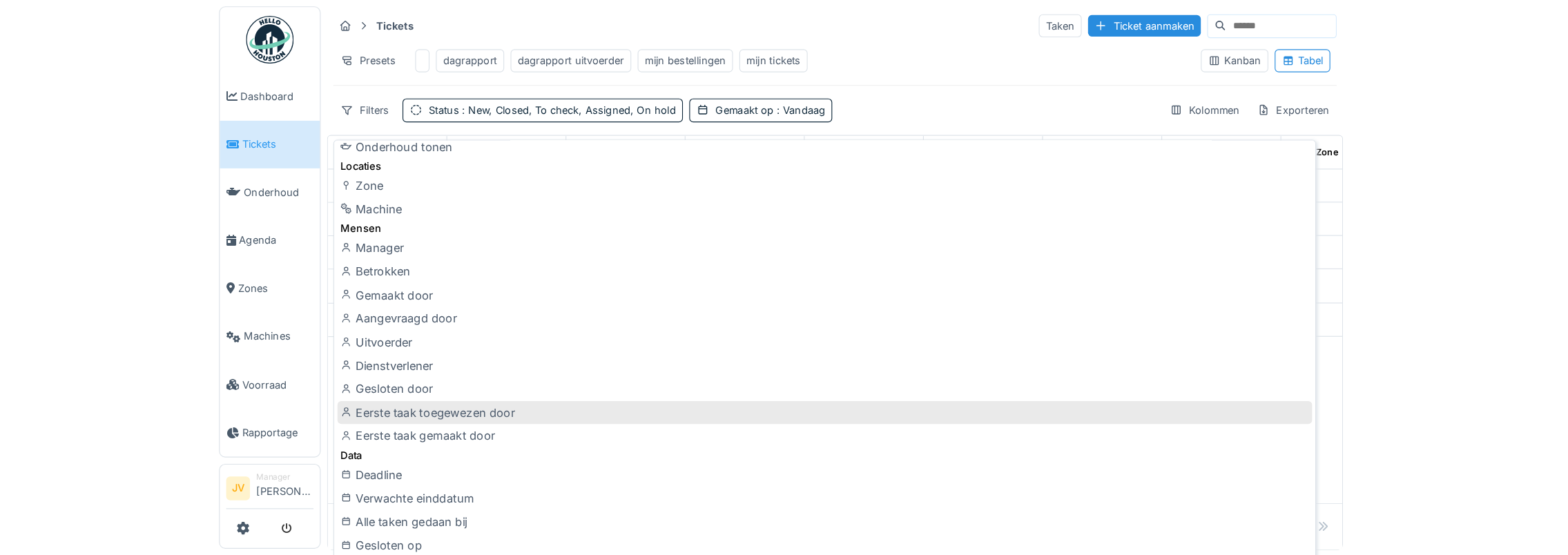
scroll to position [138, 0]
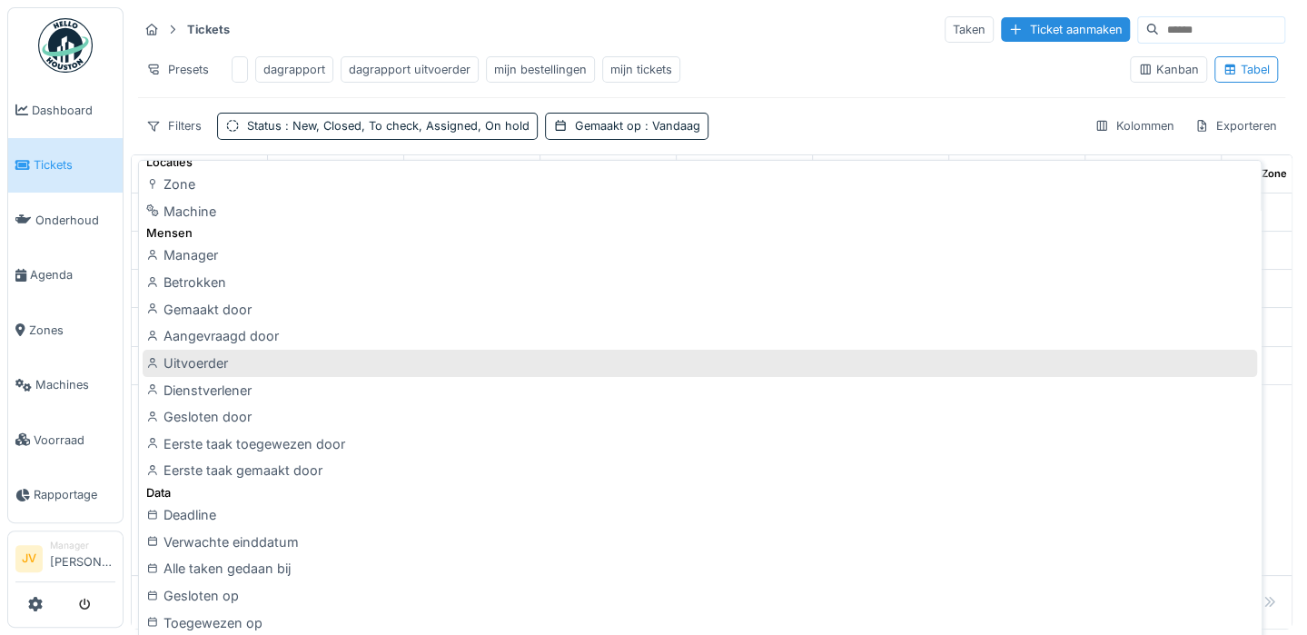
click at [183, 351] on div "Uitvoerder" at bounding box center [700, 363] width 1114 height 27
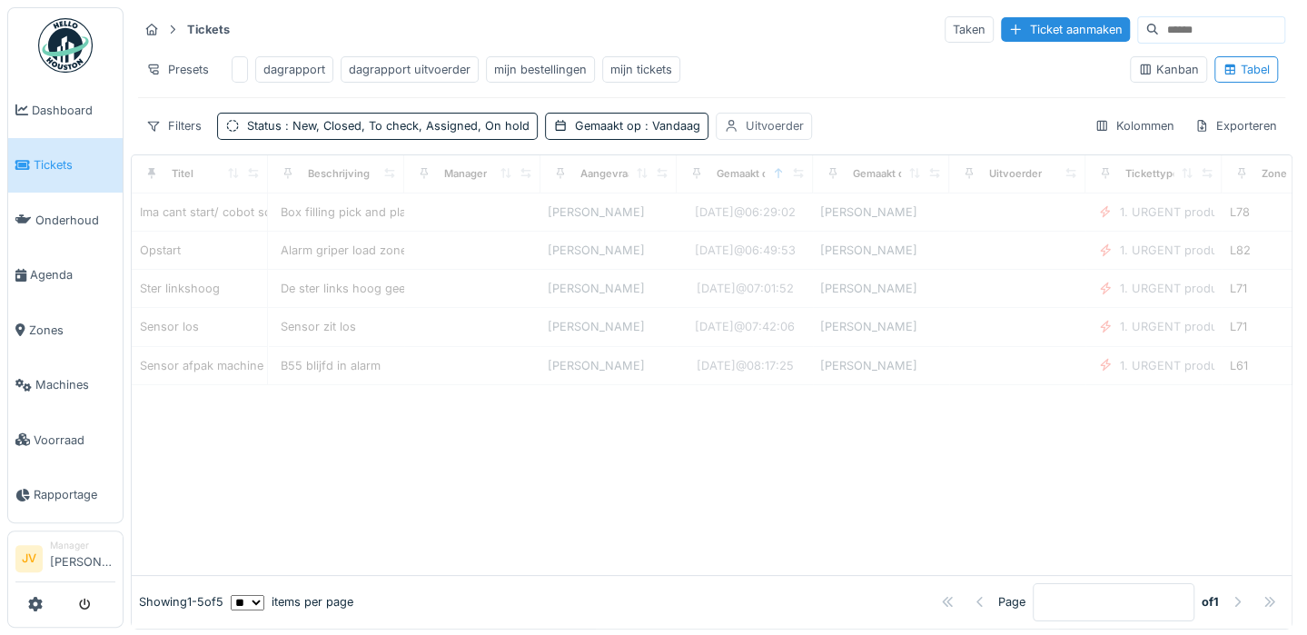
click at [769, 134] on div "Uitvoerder" at bounding box center [775, 125] width 58 height 17
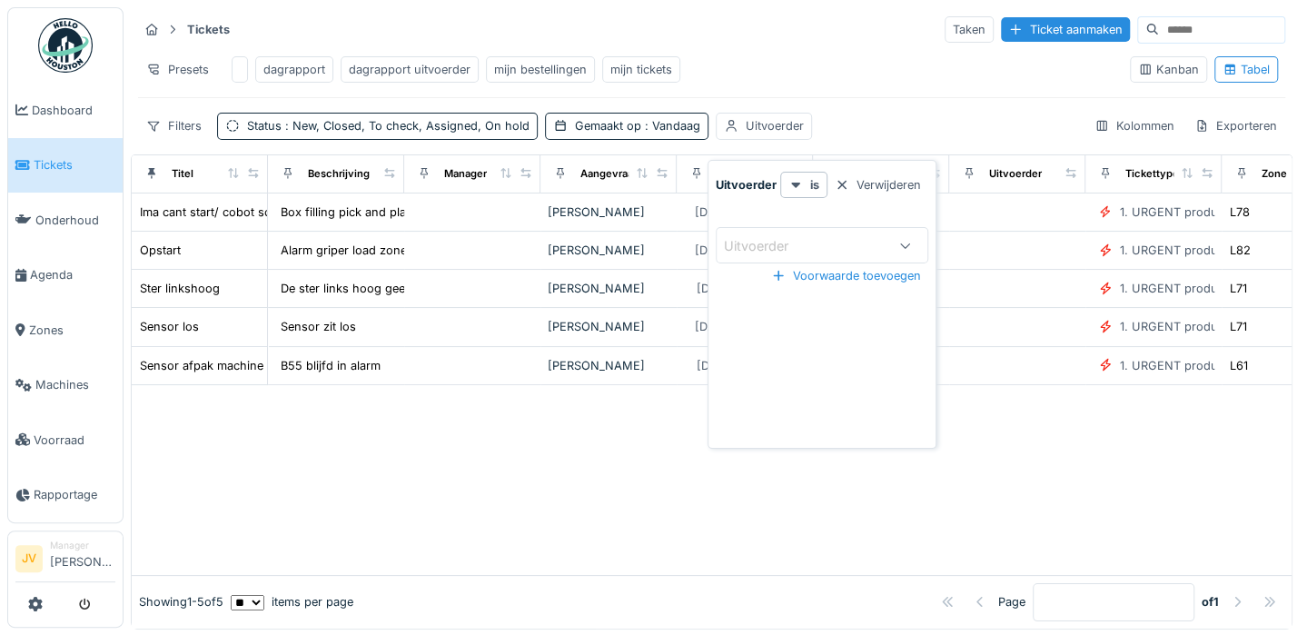
click at [781, 238] on div "Uitvoerder" at bounding box center [769, 246] width 90 height 20
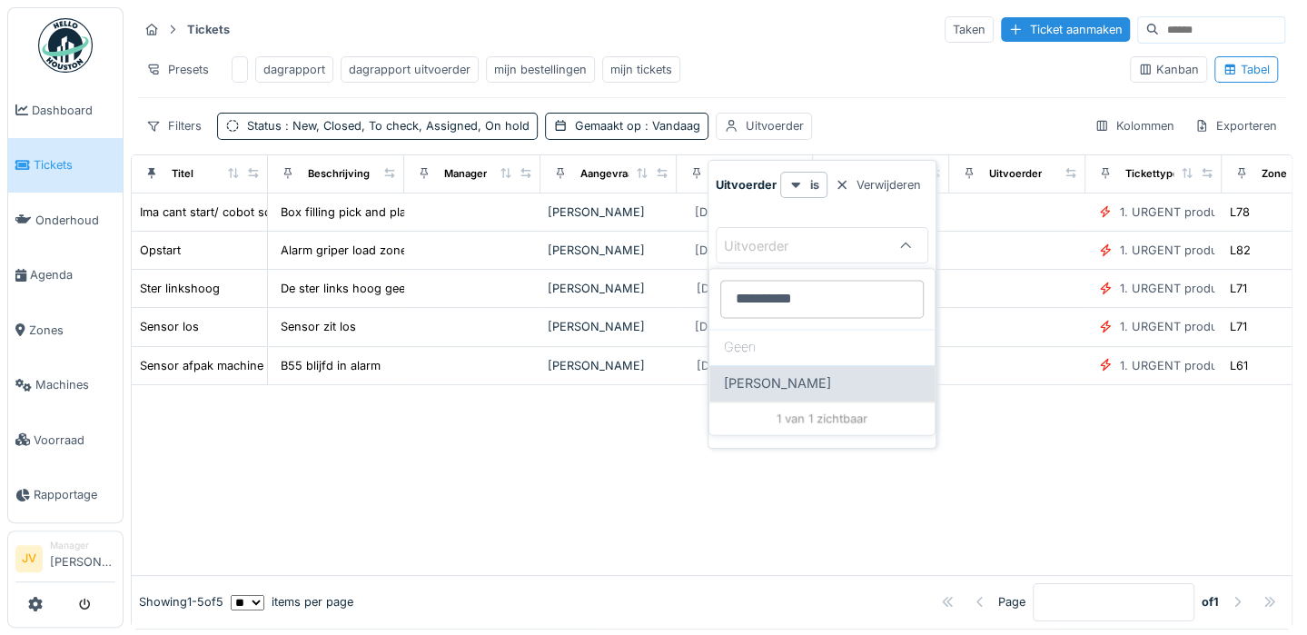
type input "**********"
click at [787, 379] on span "[PERSON_NAME]" at bounding box center [777, 383] width 107 height 20
type input "****"
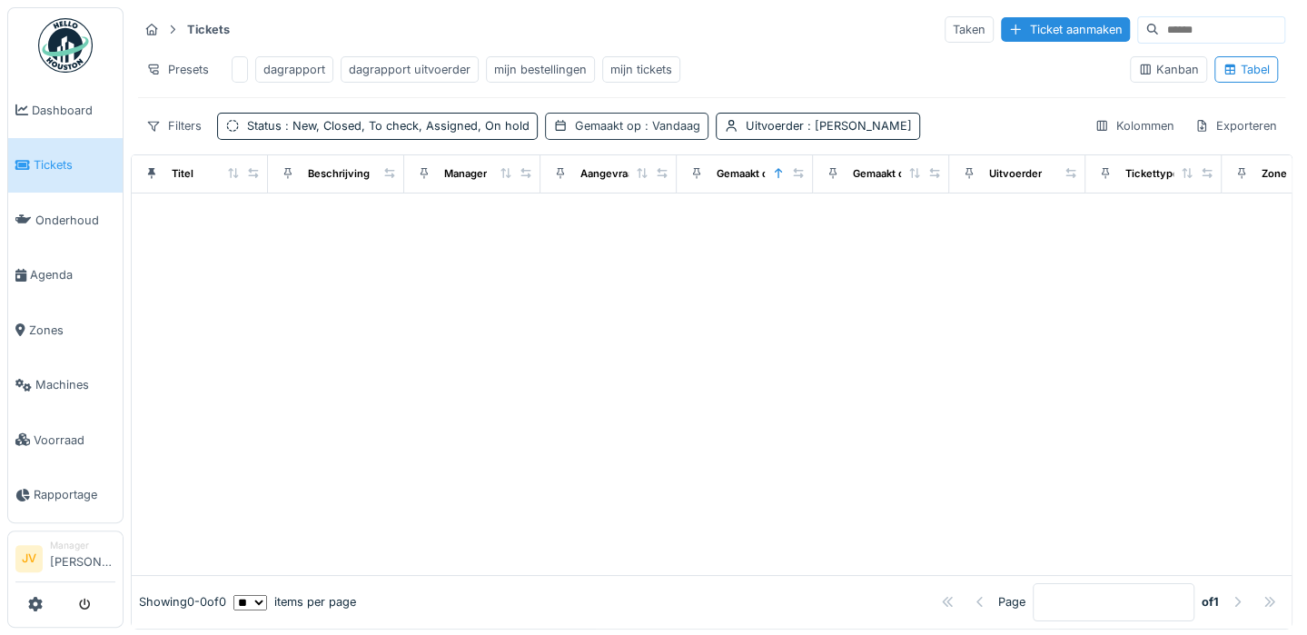
click at [617, 133] on div "Gemaakt op : Vandaag" at bounding box center [637, 125] width 125 height 17
click at [681, 184] on div at bounding box center [680, 184] width 15 height 17
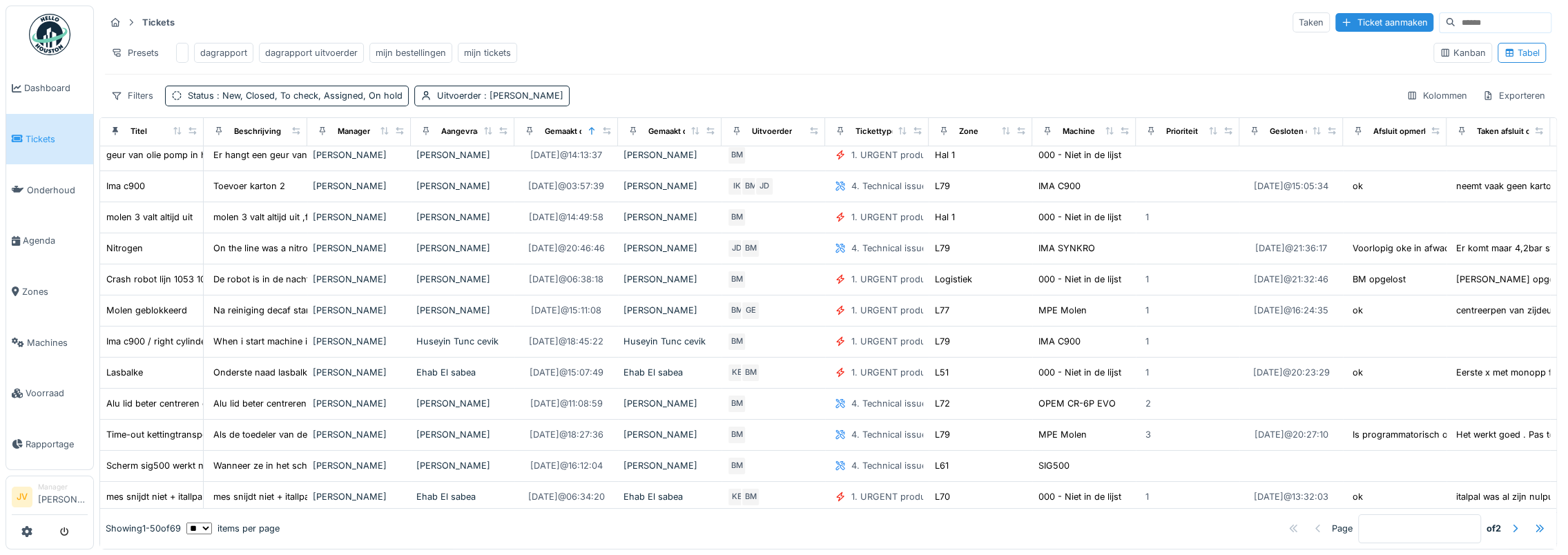
scroll to position [0, 0]
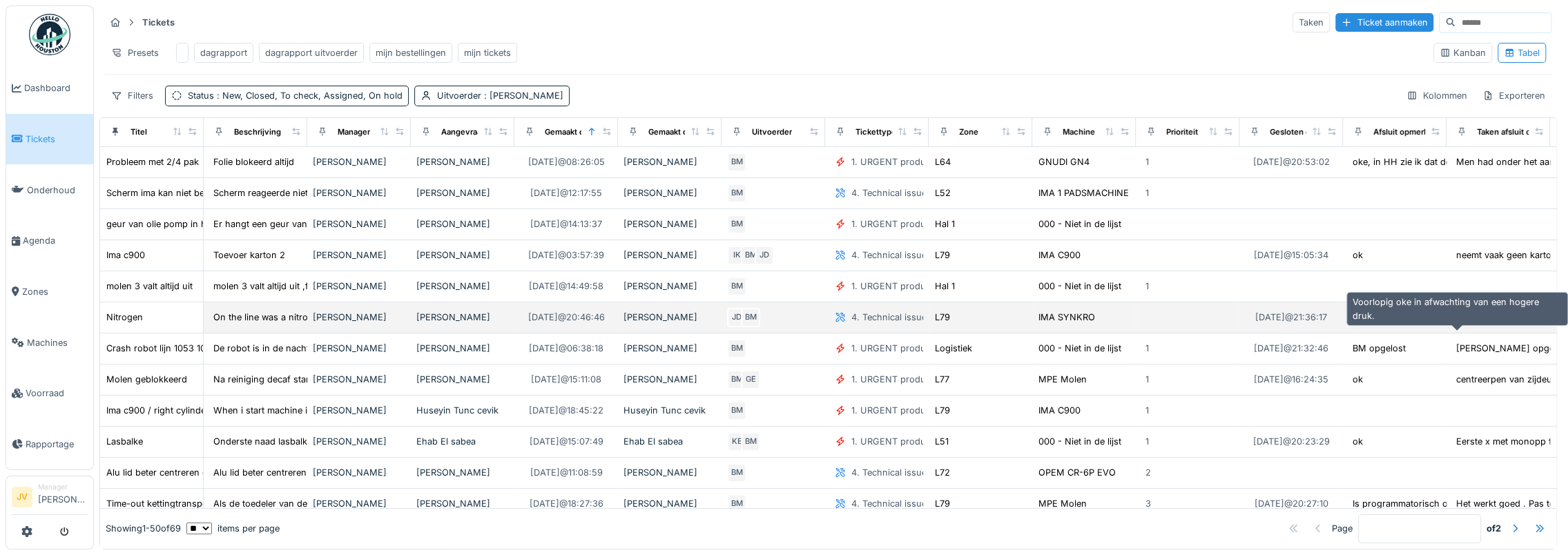
click at [993, 324] on div "Voorlopig oke in afwachting van een hogere druk." at bounding box center [1458, 317] width 211 height 13
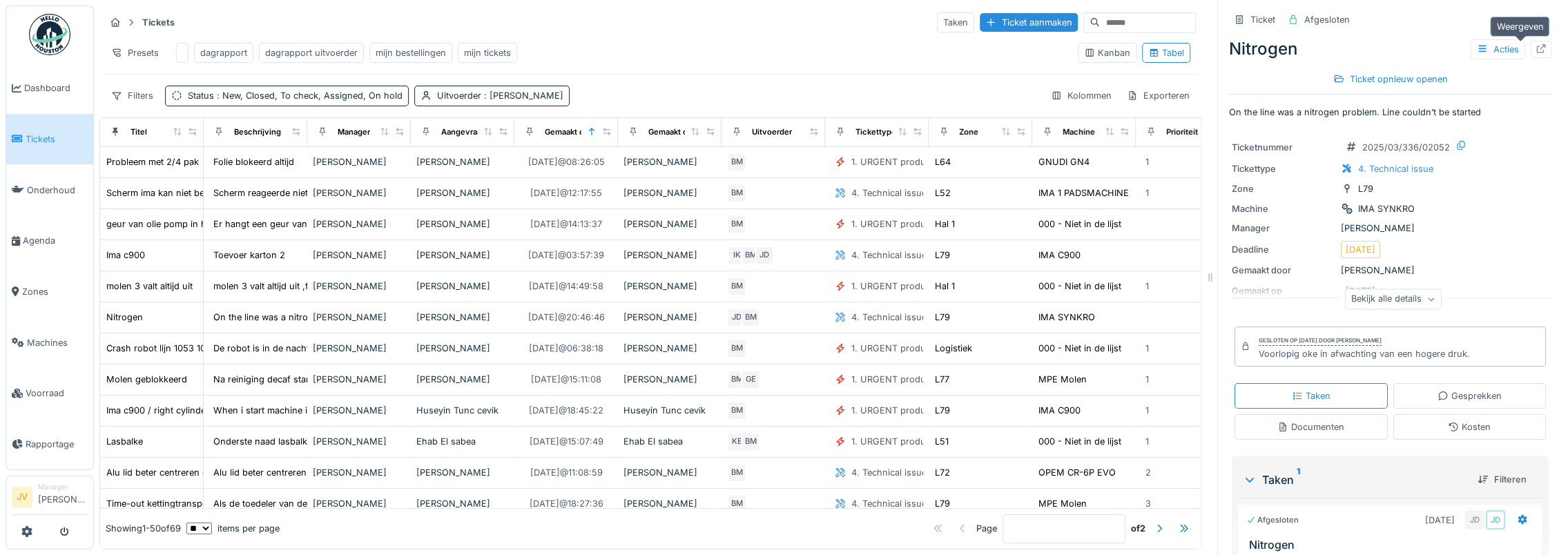
click at [993, 52] on icon at bounding box center [1541, 49] width 9 height 9
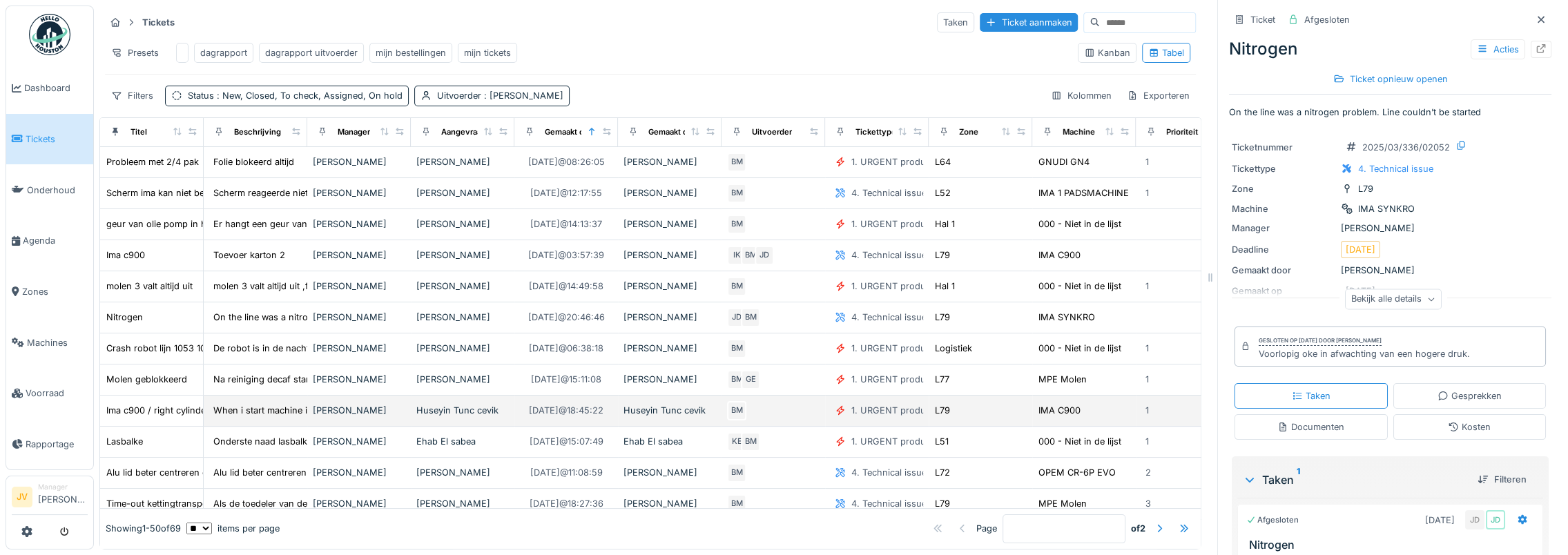
click at [782, 414] on div "BM" at bounding box center [773, 411] width 93 height 19
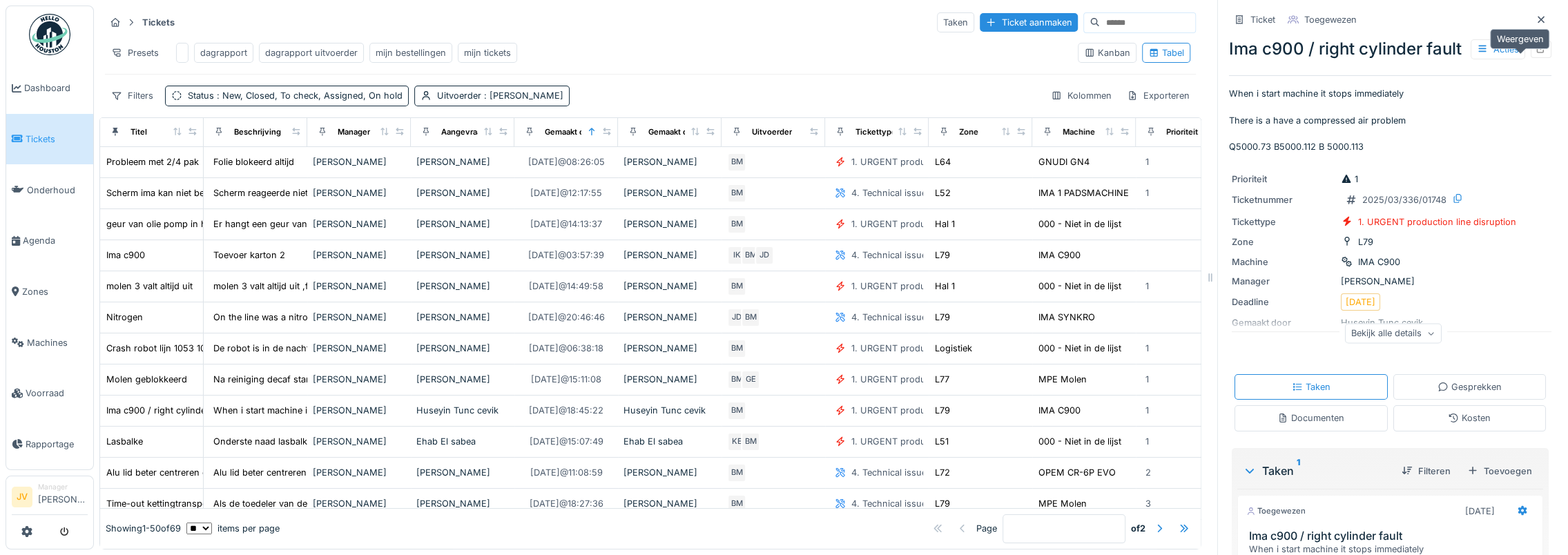
click at [993, 53] on icon at bounding box center [1541, 49] width 11 height 9
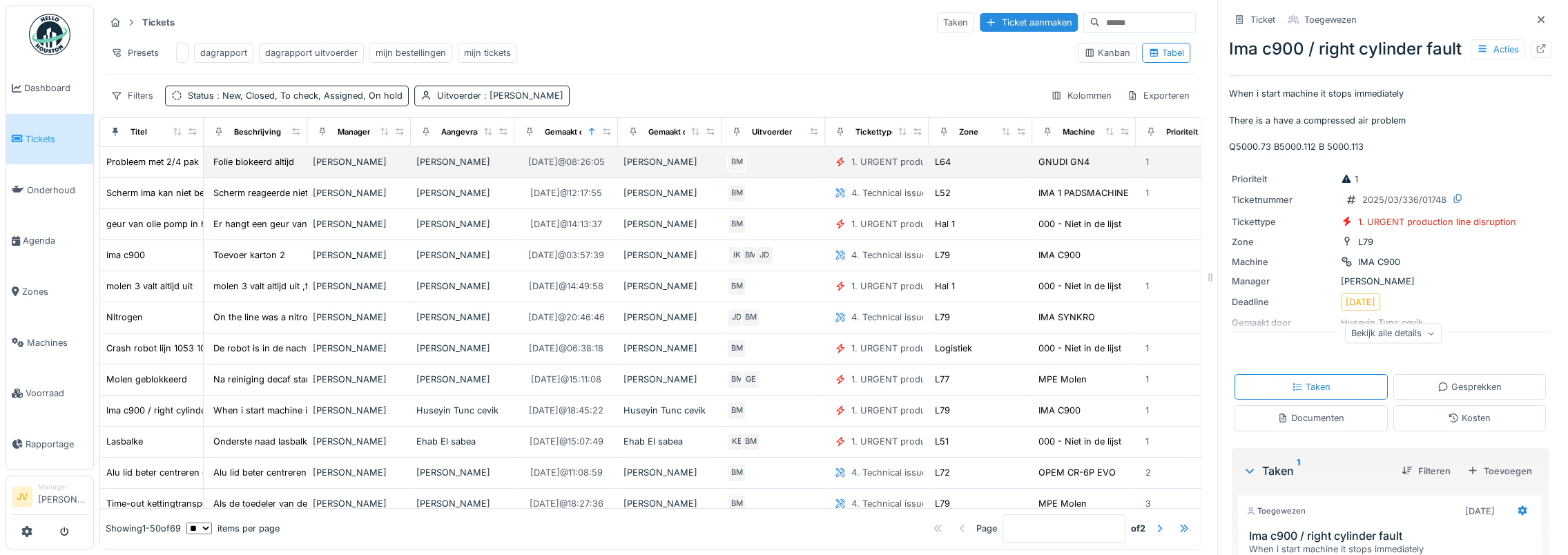
click at [993, 167] on div "L64" at bounding box center [980, 161] width 93 height 14
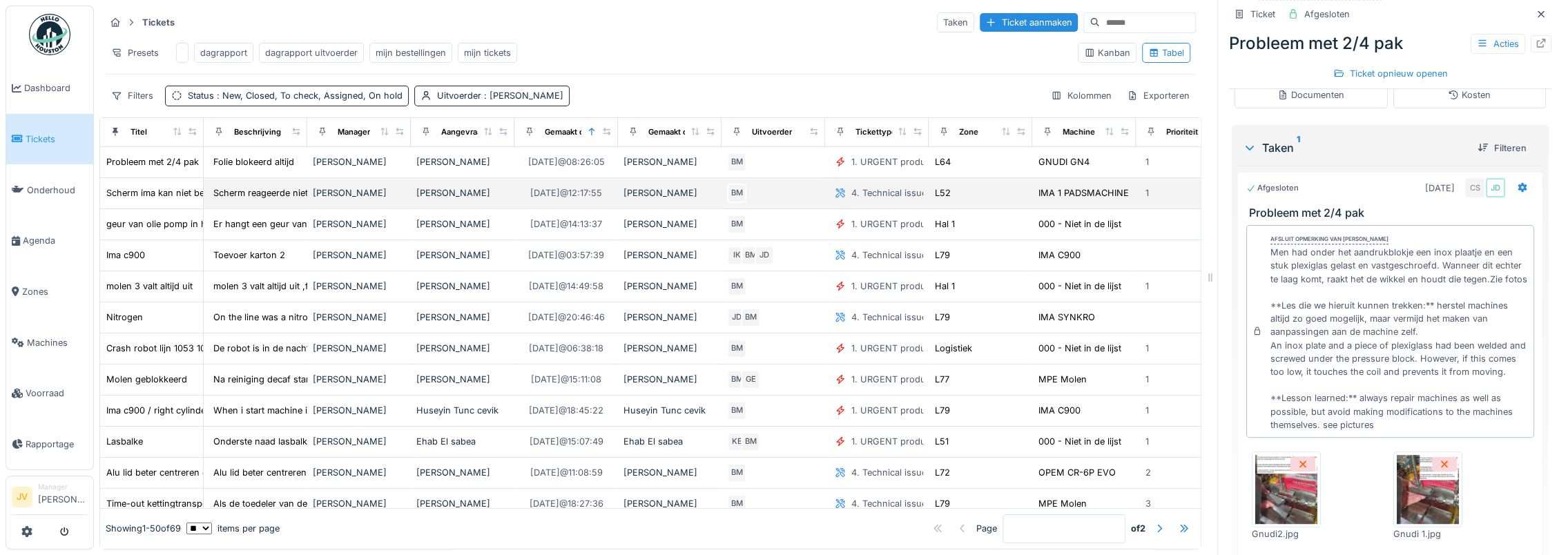
click at [873, 199] on div "4. Technical issue" at bounding box center [889, 192] width 75 height 13
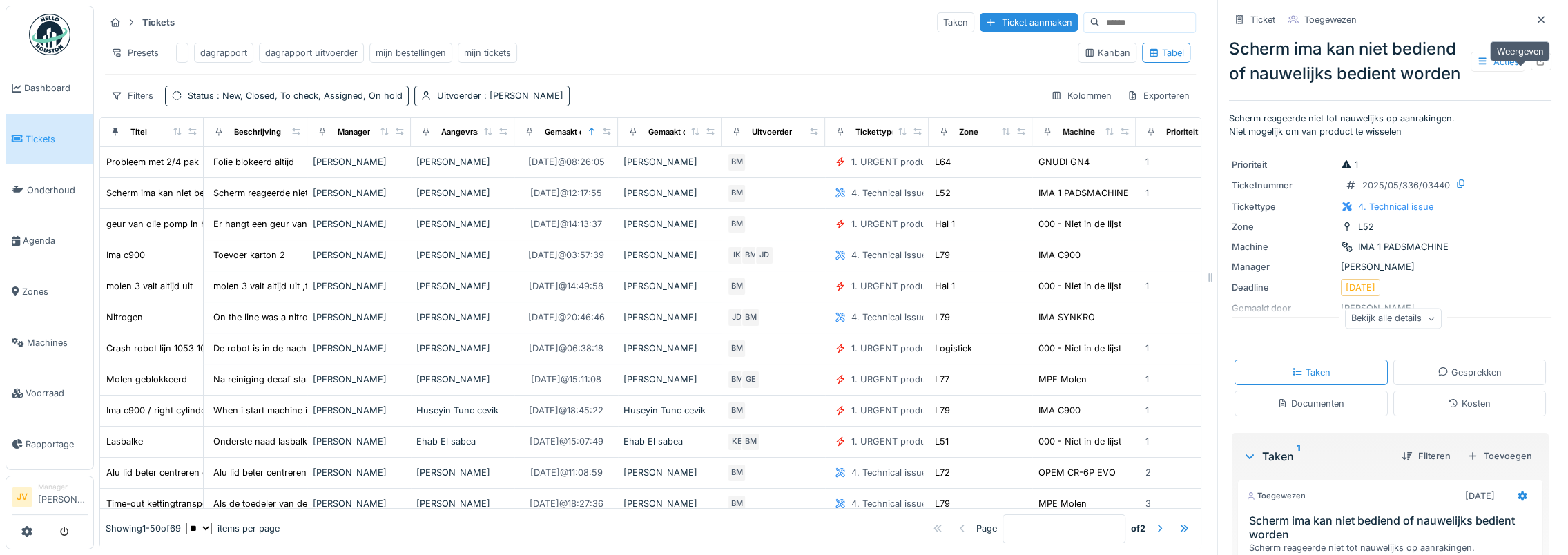
click at [993, 68] on div at bounding box center [1541, 62] width 11 height 13
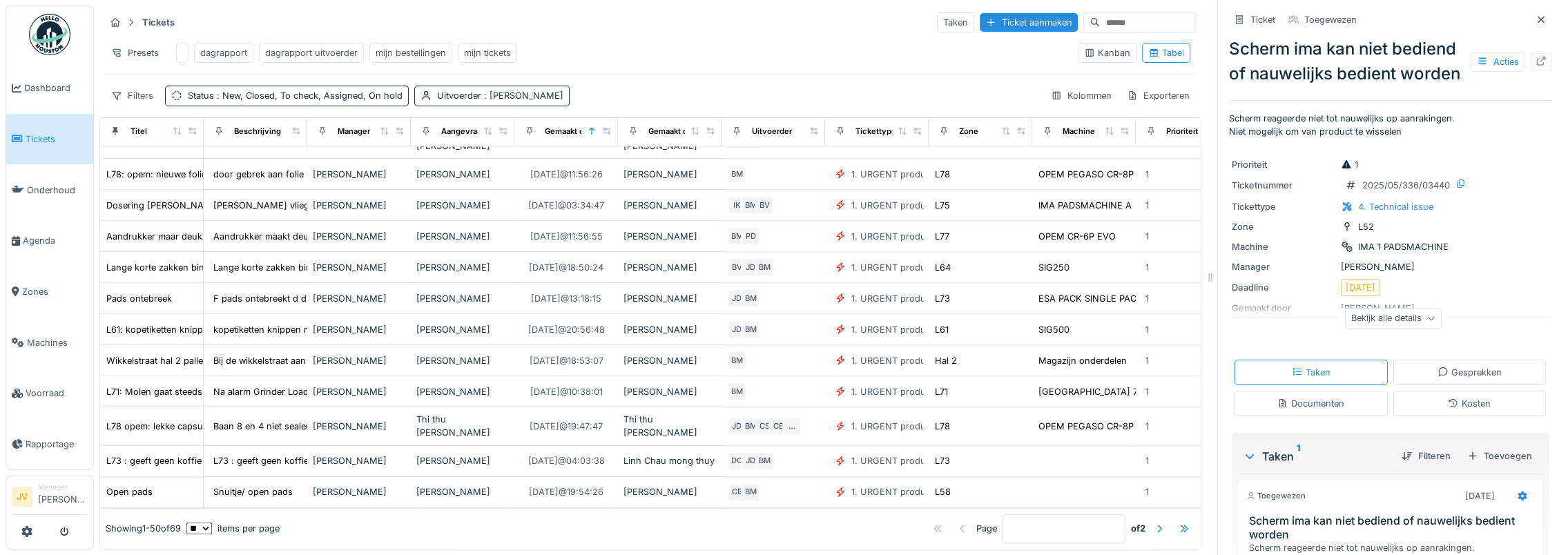
scroll to position [11, 0]
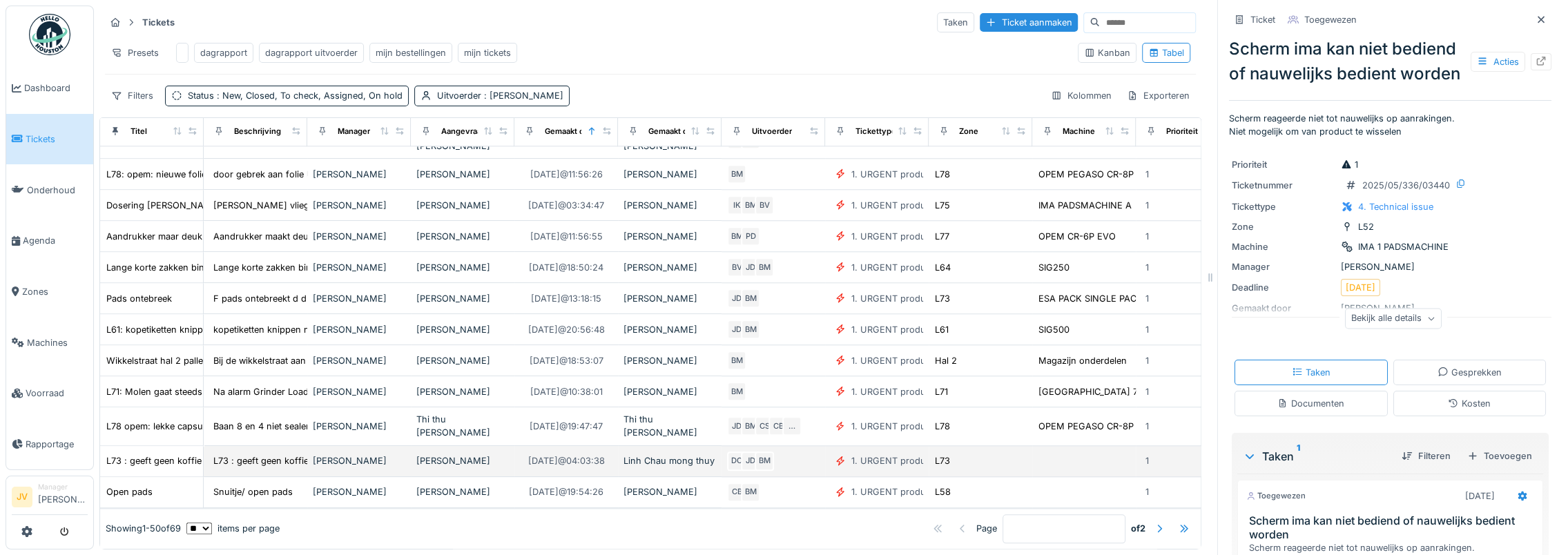
click at [628, 455] on div "Linh Chau mong thuy" at bounding box center [670, 461] width 93 height 13
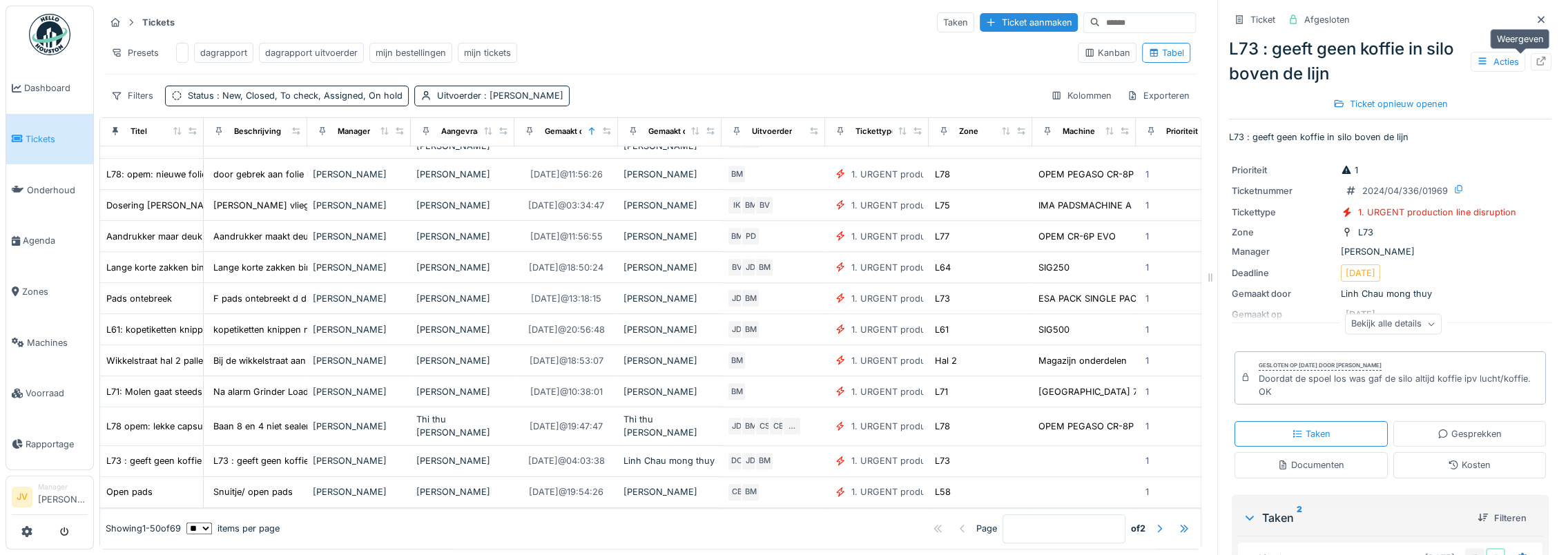
click at [993, 53] on div at bounding box center [1541, 62] width 21 height 17
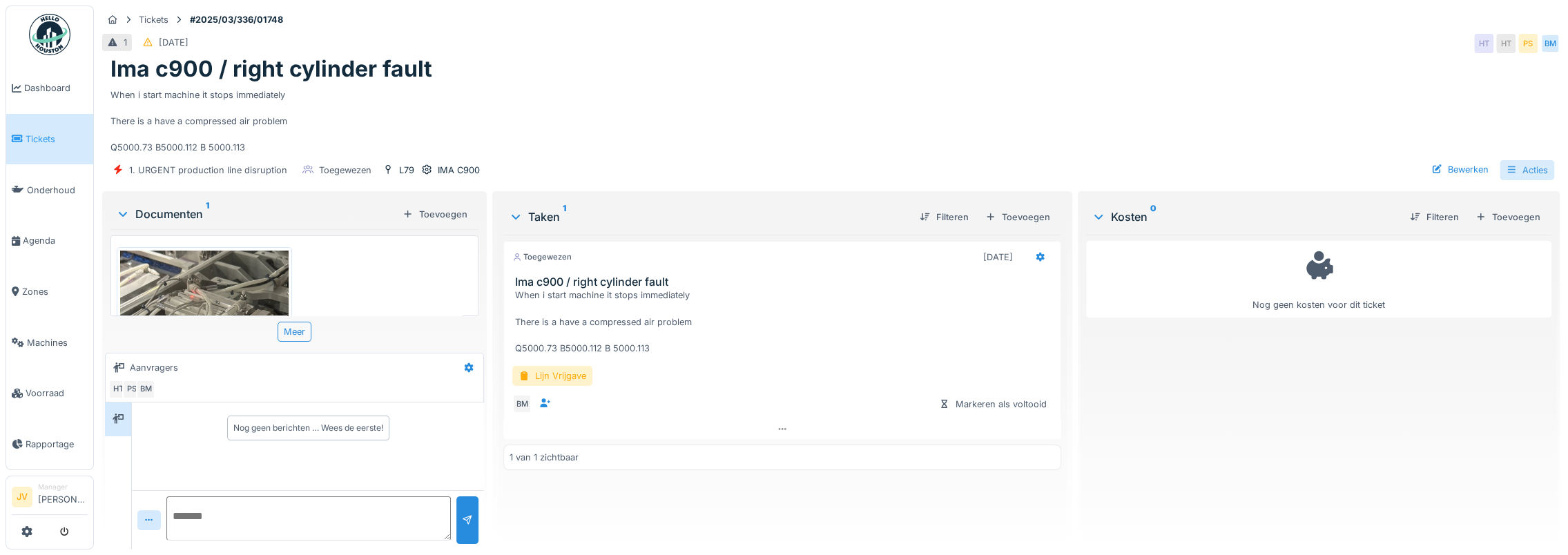
click at [1512, 167] on div "Acties" at bounding box center [1527, 170] width 55 height 20
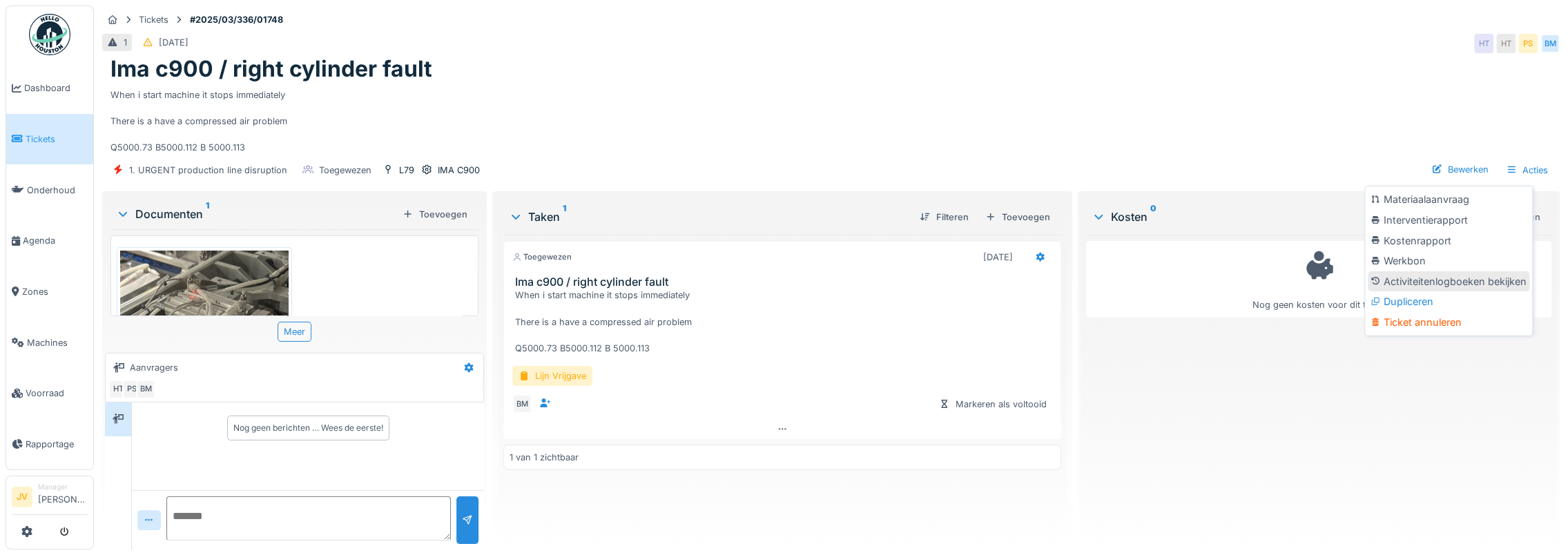
click at [1481, 282] on div "Activiteitenlogboeken bekijken" at bounding box center [1448, 281] width 162 height 21
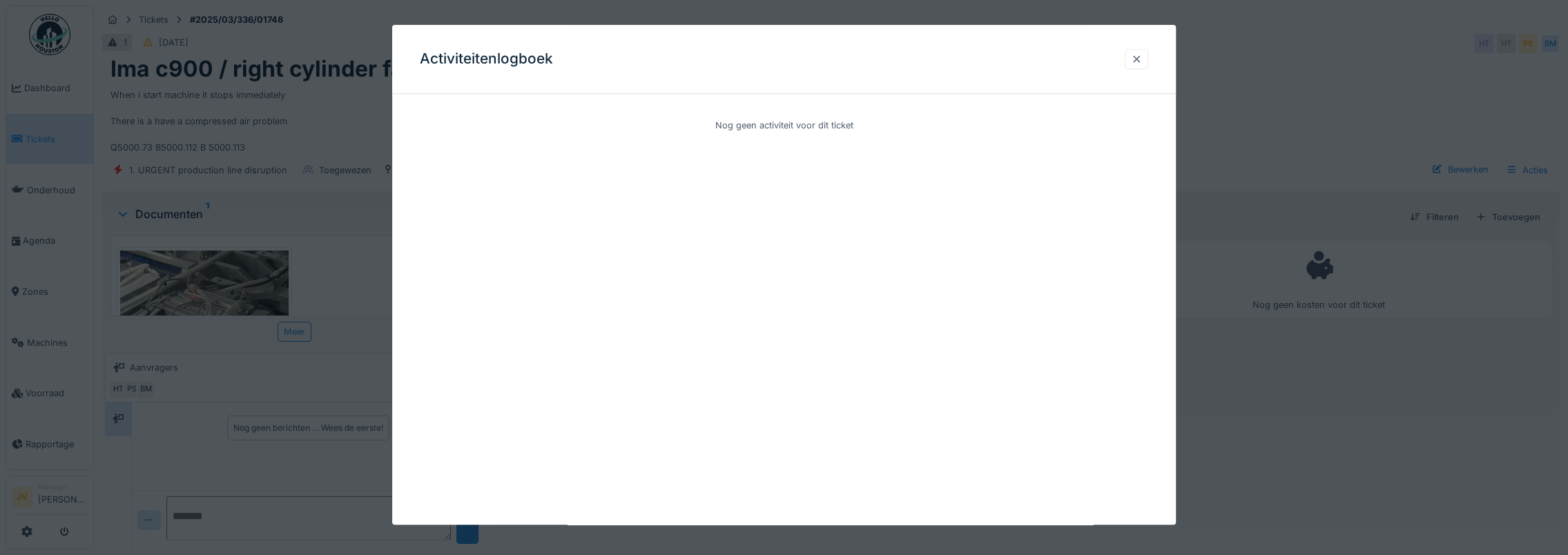
click at [1139, 63] on div at bounding box center [1136, 59] width 11 height 13
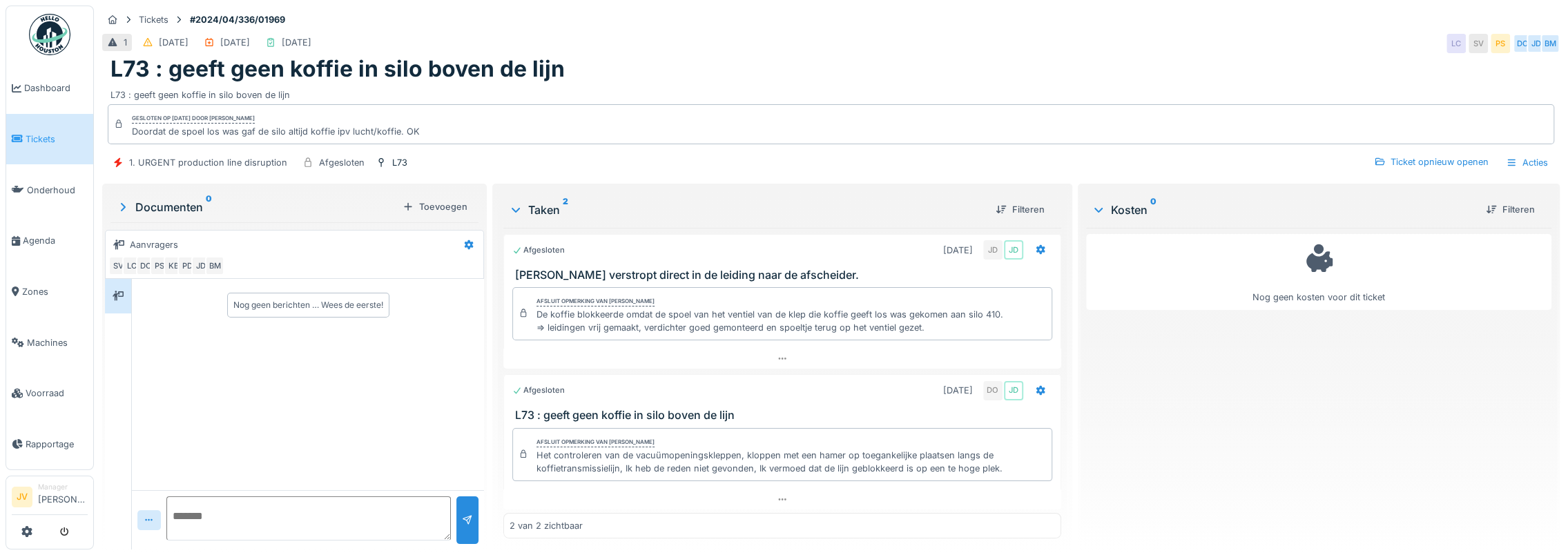
scroll to position [11, 0]
